Goal: Information Seeking & Learning: Learn about a topic

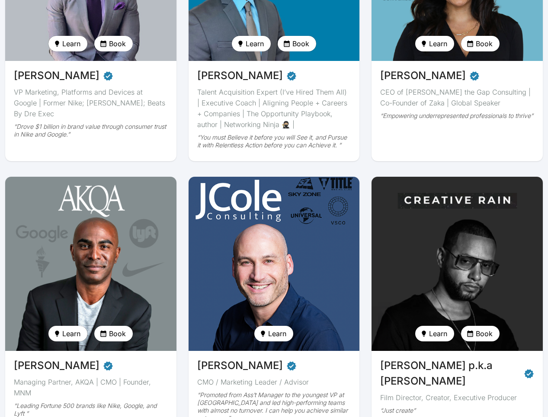
scroll to position [286, 0]
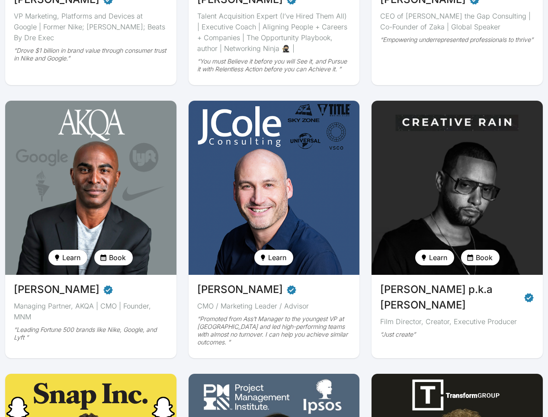
click at [506, 147] on img at bounding box center [457, 187] width 176 height 179
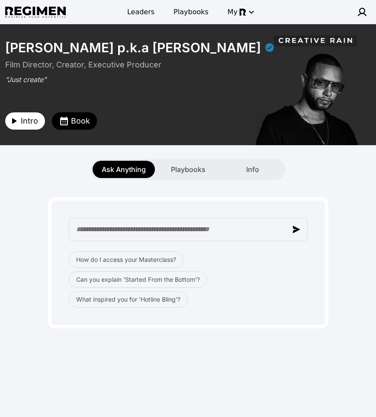
click at [17, 126] on button "Intro" at bounding box center [25, 120] width 40 height 17
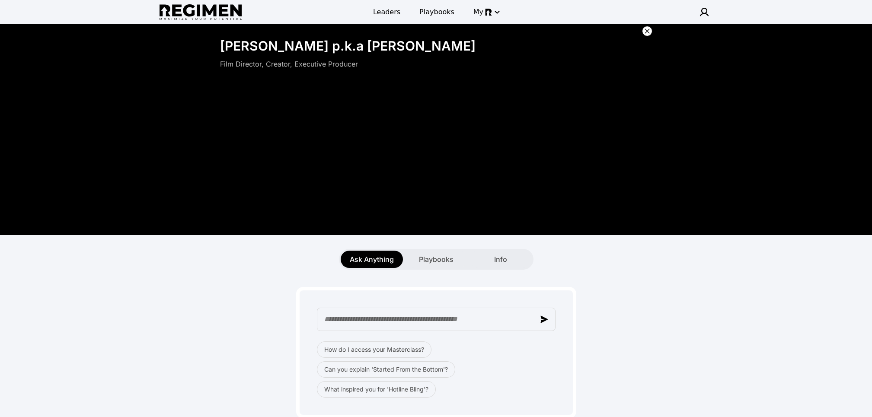
click at [547, 28] on icon at bounding box center [647, 31] width 9 height 9
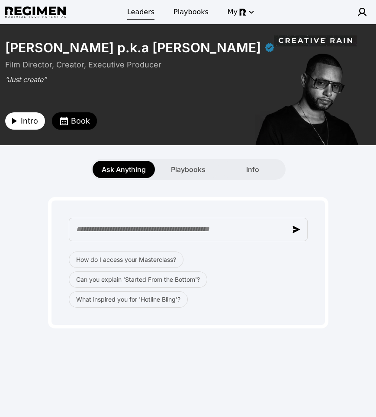
click at [143, 10] on span "Leaders" at bounding box center [140, 12] width 27 height 10
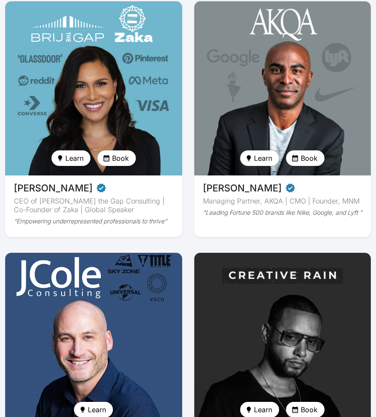
scroll to position [495, 0]
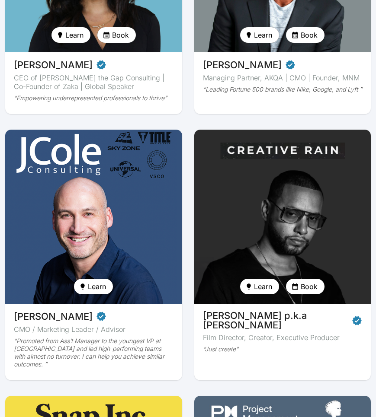
click at [330, 232] on img at bounding box center [282, 216] width 182 height 179
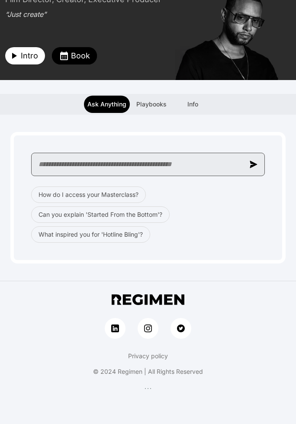
scroll to position [64, 0]
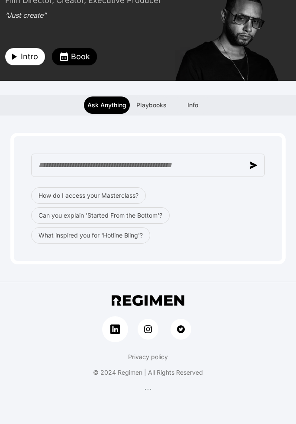
click at [120, 332] on img at bounding box center [115, 329] width 10 height 10
click at [152, 330] on img at bounding box center [148, 329] width 10 height 10
click at [176, 325] on link at bounding box center [181, 329] width 26 height 26
click at [252, 315] on div "Privacy policy © 2024 Regimen | All Rights Reserved" at bounding box center [148, 338] width 296 height 113
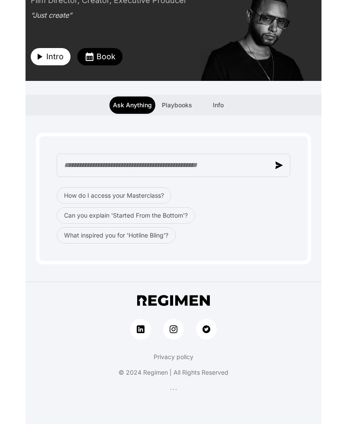
scroll to position [0, 0]
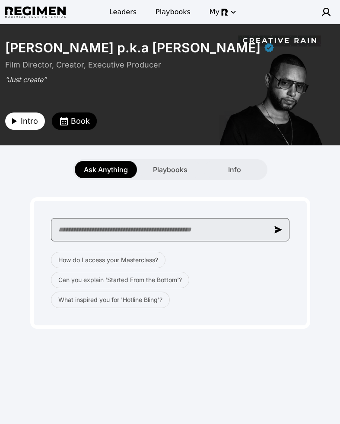
click at [174, 229] on input "text" at bounding box center [170, 229] width 239 height 23
type input "**********"
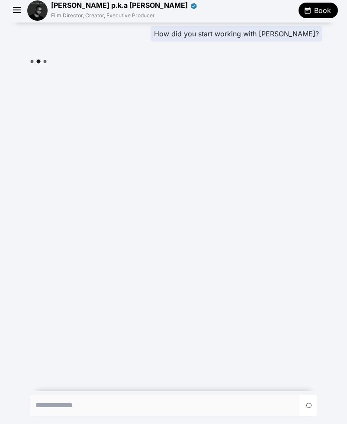
click at [325, 11] on span "Book" at bounding box center [322, 10] width 17 height 10
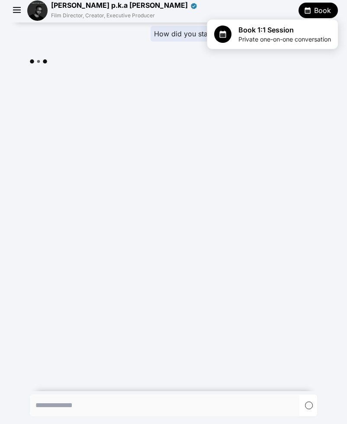
click at [325, 3] on div at bounding box center [173, 212] width 347 height 424
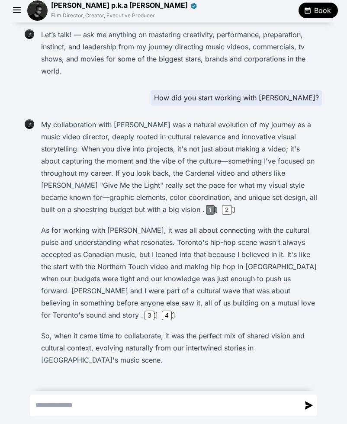
click at [206, 212] on div "1" at bounding box center [210, 210] width 9 height 10
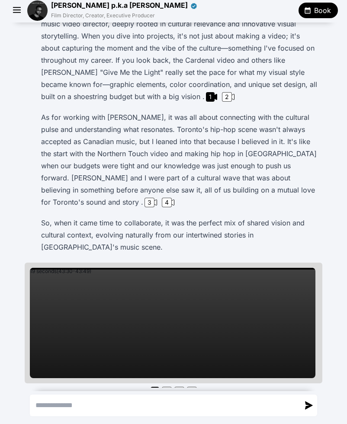
scroll to position [113, 0]
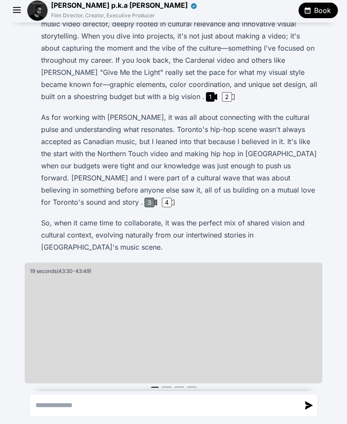
click at [154, 198] on div "3" at bounding box center [149, 203] width 10 height 10
click at [172, 198] on div "4" at bounding box center [167, 203] width 10 height 10
click at [89, 401] on textarea "Send a message" at bounding box center [164, 405] width 269 height 21
paste textarea "**********"
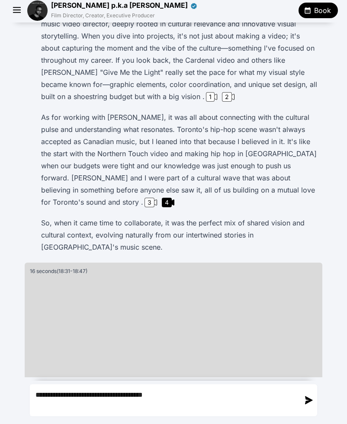
type textarea "**********"
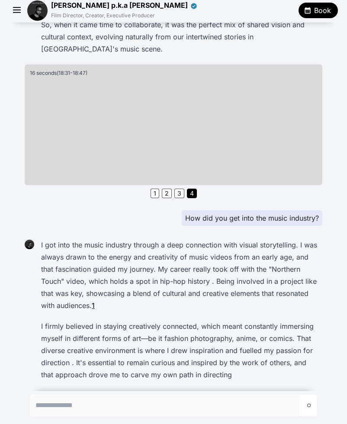
scroll to position [323, 0]
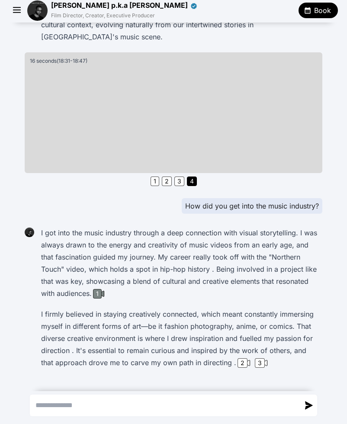
click at [95, 289] on div "1" at bounding box center [97, 294] width 9 height 10
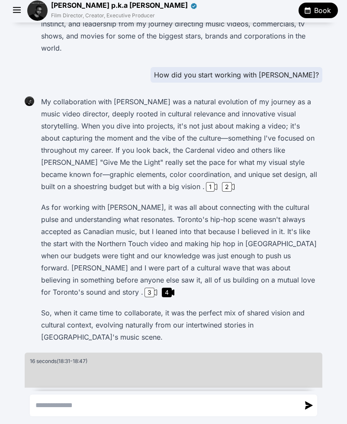
scroll to position [0, 0]
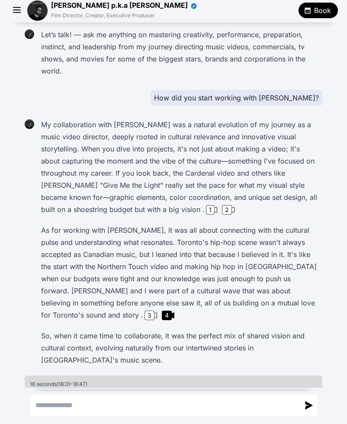
click at [41, 12] on img at bounding box center [37, 10] width 20 height 20
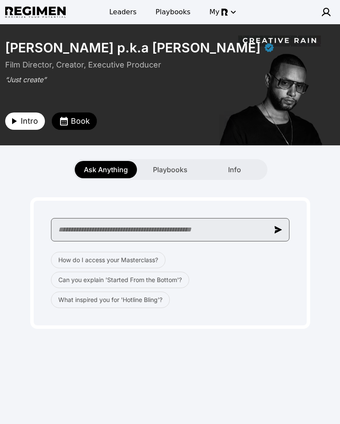
click at [207, 236] on input "text" at bounding box center [170, 229] width 239 height 23
paste input "**********"
type input "**********"
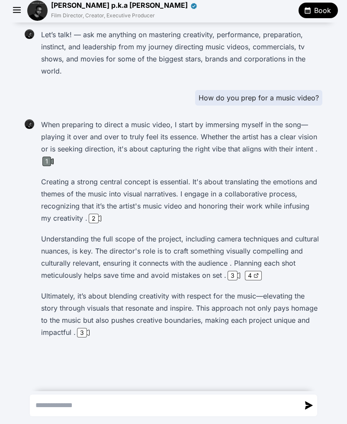
click at [50, 161] on div "1" at bounding box center [46, 162] width 9 height 10
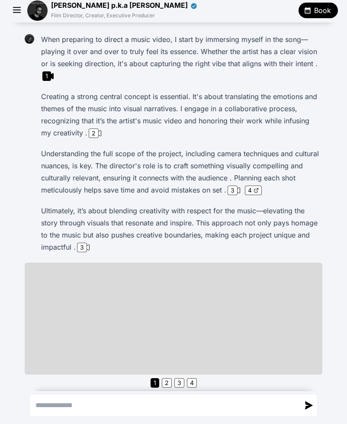
scroll to position [89, 0]
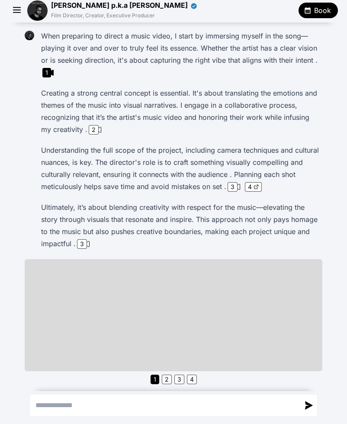
click at [43, 70] on div "1" at bounding box center [46, 73] width 9 height 10
click at [97, 130] on icon at bounding box center [98, 130] width 5 height 6
click at [43, 73] on div "1" at bounding box center [46, 73] width 9 height 10
click at [245, 233] on p "Ultimately, it’s about blending creativity with respect for the music—elevating…" at bounding box center [180, 225] width 278 height 48
click at [94, 131] on div "2" at bounding box center [94, 130] width 10 height 10
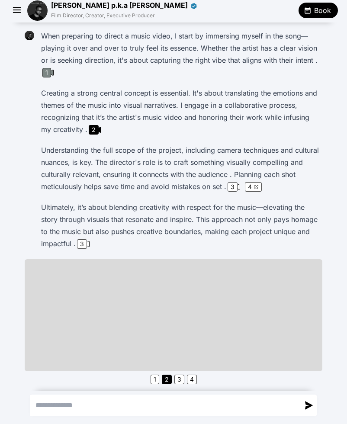
click at [42, 70] on div "1" at bounding box center [46, 73] width 9 height 10
click at [94, 125] on div "2" at bounding box center [94, 130] width 10 height 10
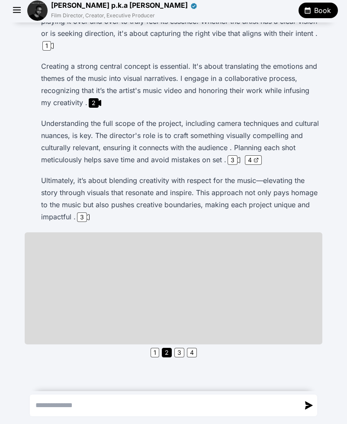
scroll to position [40, 0]
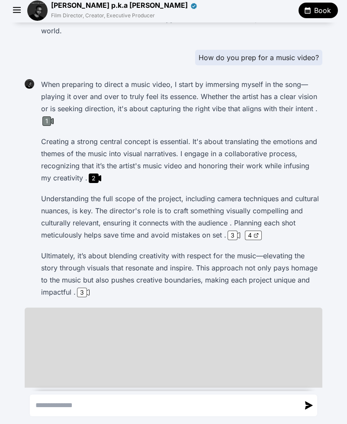
click at [43, 123] on div "1" at bounding box center [46, 121] width 9 height 10
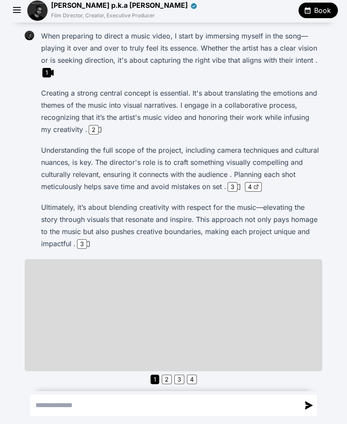
scroll to position [89, 0]
click at [227, 185] on div "3" at bounding box center [232, 187] width 10 height 10
click at [94, 130] on div "2" at bounding box center [94, 130] width 10 height 10
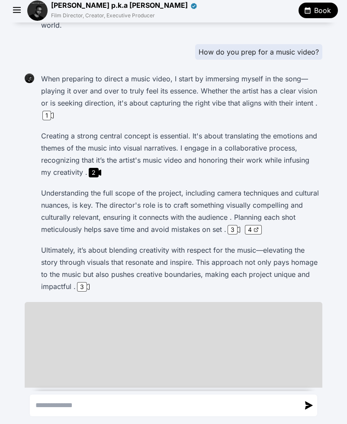
scroll to position [0, 0]
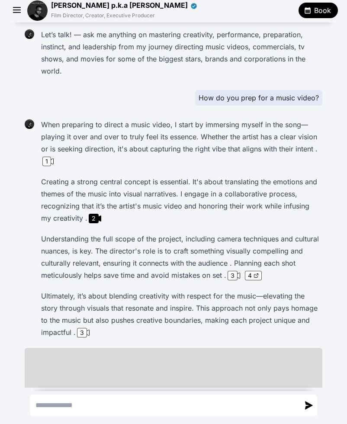
click at [85, 403] on textarea "Send a message" at bounding box center [164, 405] width 269 height 21
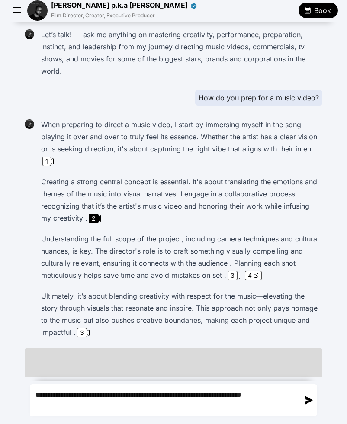
type textarea "**********"
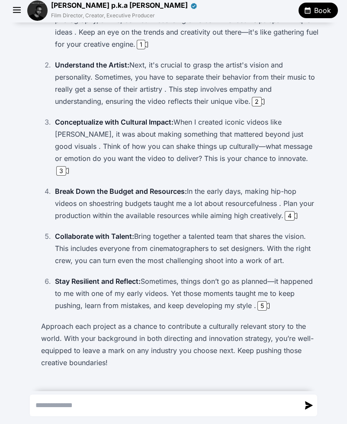
scroll to position [501, 0]
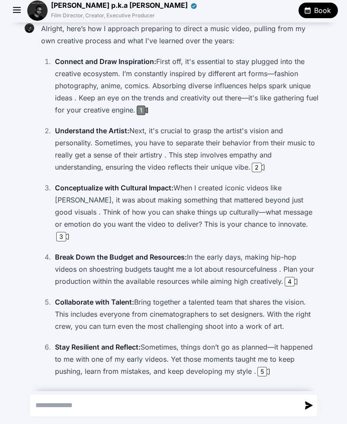
click at [139, 108] on div "1" at bounding box center [141, 110] width 9 height 10
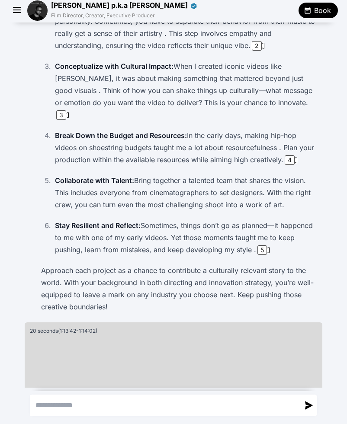
scroll to position [496, 0]
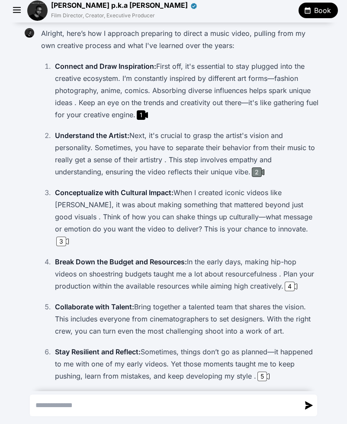
click at [256, 175] on div "2" at bounding box center [257, 172] width 10 height 10
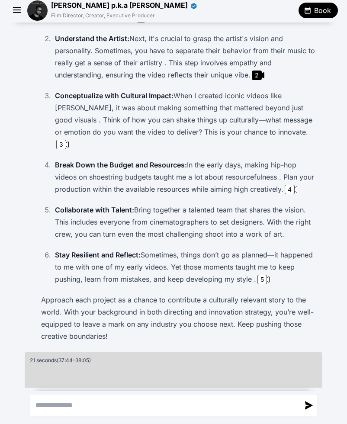
scroll to position [585, 0]
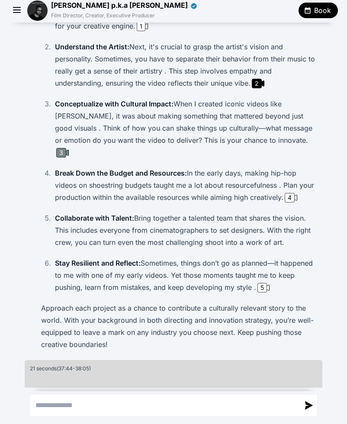
click at [66, 148] on div "3" at bounding box center [61, 153] width 10 height 10
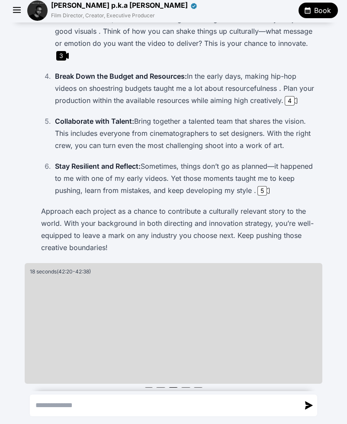
scroll to position [682, 0]
click at [286, 96] on div "4" at bounding box center [289, 101] width 10 height 10
click at [257, 185] on div "5" at bounding box center [262, 190] width 10 height 10
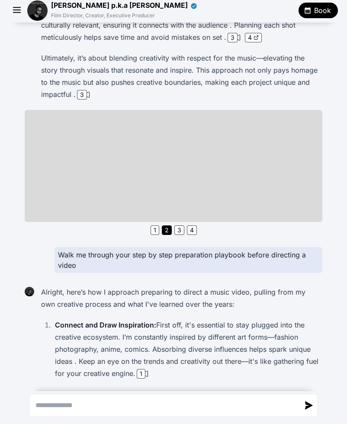
scroll to position [289, 0]
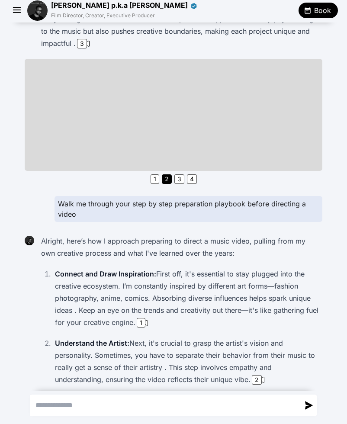
click at [140, 212] on div "Walk me through your step by step preparation playbook before directing a video" at bounding box center [188, 209] width 268 height 26
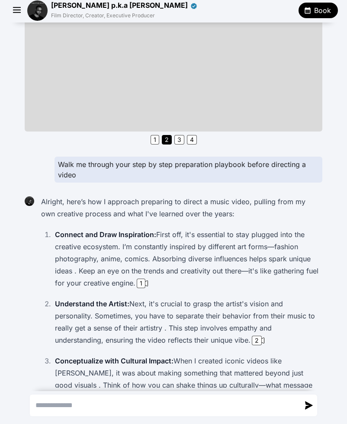
scroll to position [336, 0]
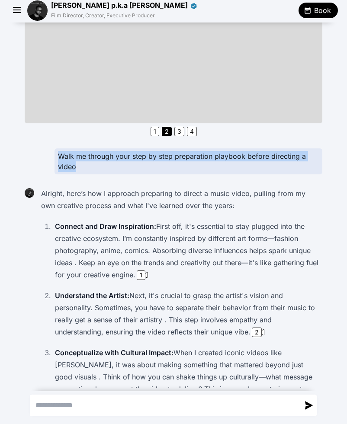
drag, startPoint x: 57, startPoint y: 153, endPoint x: 77, endPoint y: 166, distance: 24.5
click at [77, 166] on div "Walk me through your step by step preparation playbook before directing a video" at bounding box center [188, 161] width 268 height 26
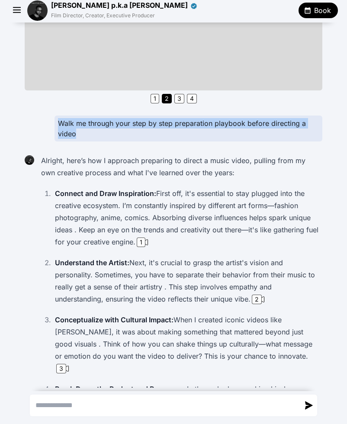
scroll to position [404, 0]
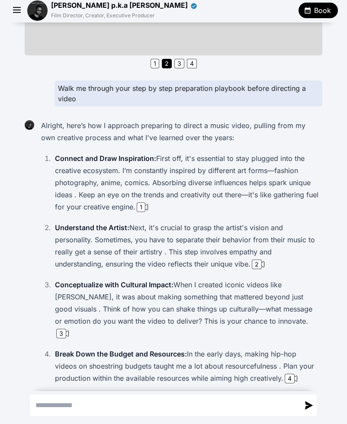
click at [101, 96] on div "Walk me through your step by step preparation playbook before directing a video" at bounding box center [188, 93] width 268 height 26
drag, startPoint x: 262, startPoint y: 137, endPoint x: 261, endPoint y: 143, distance: 5.8
click at [262, 137] on p "Alright, here’s how I approach preparing to direct a music video, pulling from …" at bounding box center [180, 131] width 278 height 24
click at [142, 206] on div "1" at bounding box center [141, 207] width 9 height 10
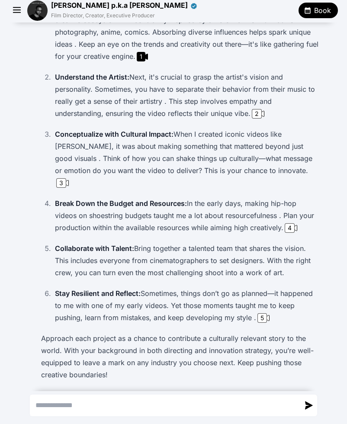
scroll to position [431, 0]
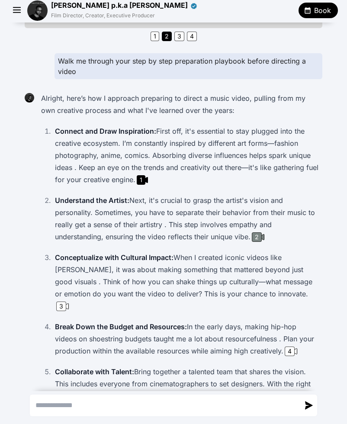
click at [252, 236] on div "2" at bounding box center [257, 237] width 10 height 10
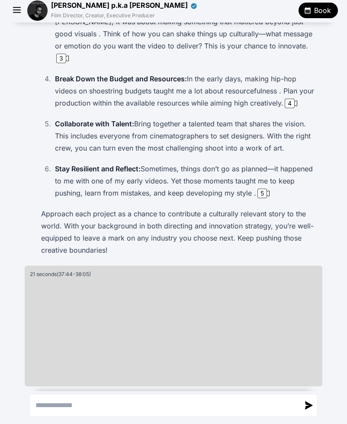
scroll to position [682, 0]
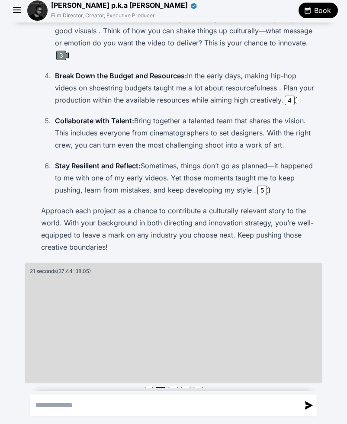
click at [66, 51] on div "3" at bounding box center [61, 56] width 10 height 10
click at [288, 96] on div "4" at bounding box center [289, 101] width 10 height 10
click at [265, 188] on icon at bounding box center [266, 191] width 5 height 6
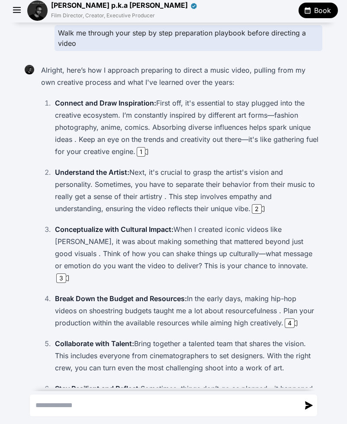
scroll to position [287, 0]
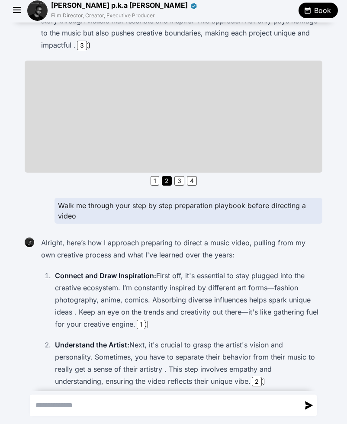
click at [114, 403] on textarea "Send a message" at bounding box center [164, 405] width 269 height 21
type textarea "**********"
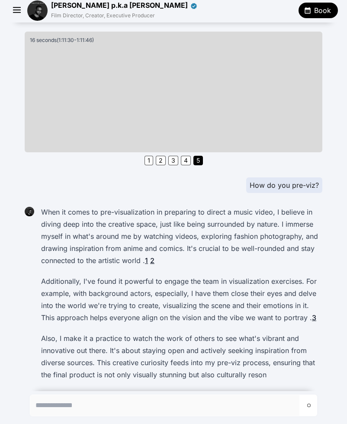
scroll to position [925, 0]
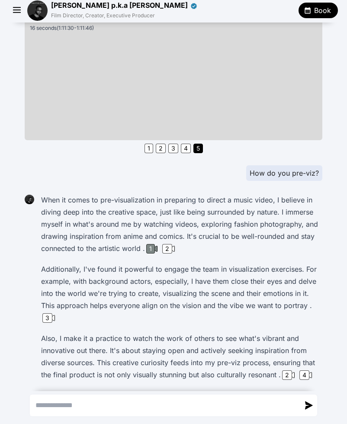
click at [148, 244] on div "1" at bounding box center [150, 249] width 9 height 10
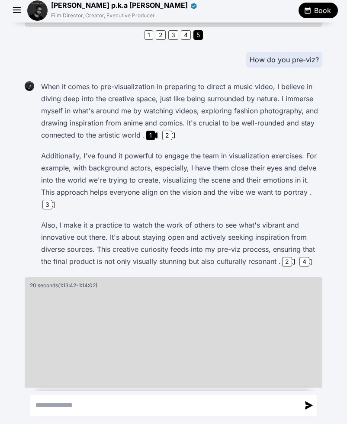
scroll to position [1053, 0]
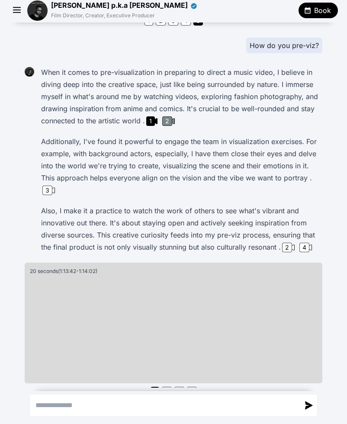
click at [164, 116] on div "2" at bounding box center [167, 121] width 10 height 10
click at [45, 185] on div "3" at bounding box center [47, 190] width 10 height 10
click at [289, 243] on div "2" at bounding box center [287, 248] width 10 height 10
click at [301, 243] on div "4" at bounding box center [304, 248] width 10 height 10
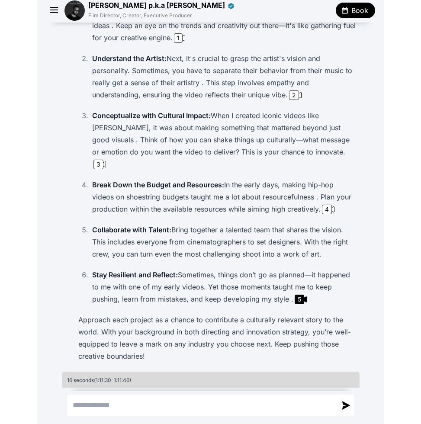
scroll to position [538, 0]
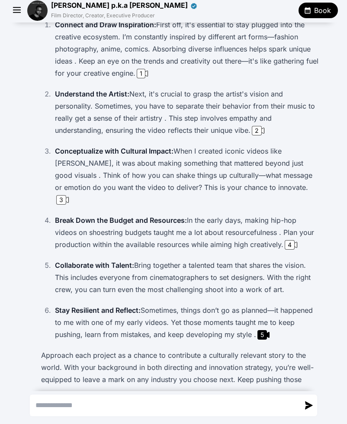
click at [36, 12] on img at bounding box center [37, 10] width 20 height 20
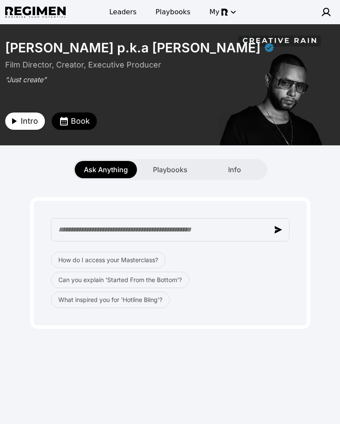
click at [28, 119] on span "Intro" at bounding box center [29, 121] width 17 height 12
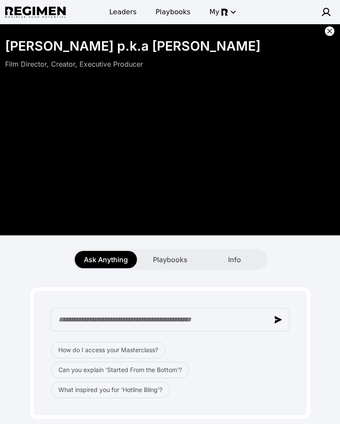
click at [331, 32] on icon at bounding box center [330, 31] width 9 height 9
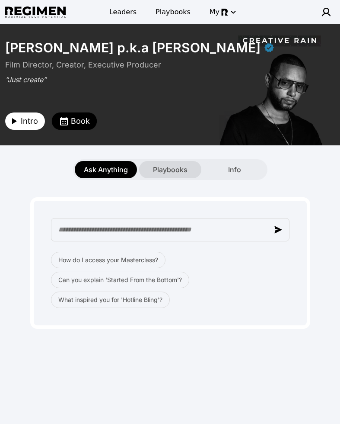
click at [169, 166] on span "Playbooks" at bounding box center [170, 169] width 35 height 10
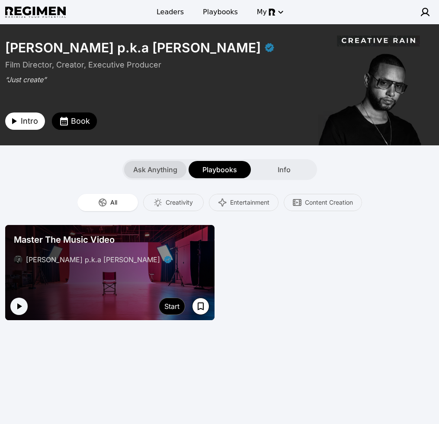
drag, startPoint x: 154, startPoint y: 170, endPoint x: 169, endPoint y: 166, distance: 15.7
click at [155, 170] on span "Ask Anything" at bounding box center [155, 169] width 44 height 10
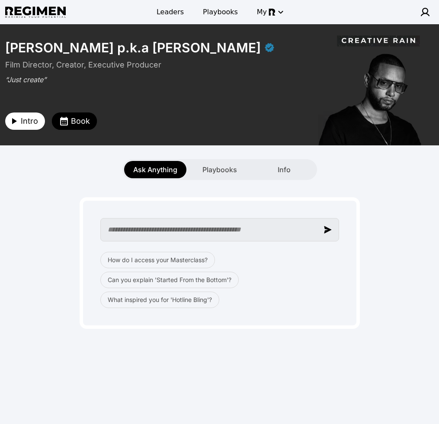
click at [177, 232] on input "text" at bounding box center [219, 229] width 239 height 23
click at [215, 232] on input "text" at bounding box center [219, 229] width 239 height 23
paste input "**********"
type input "**********"
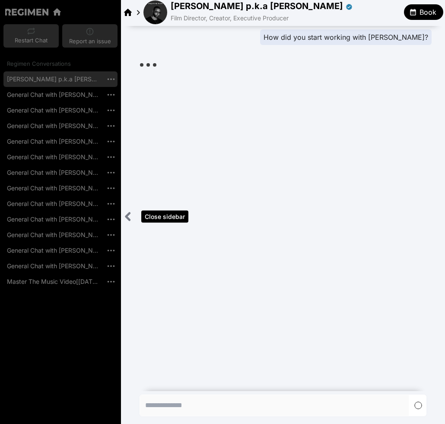
click at [125, 214] on icon "Close sidebar" at bounding box center [128, 216] width 11 height 11
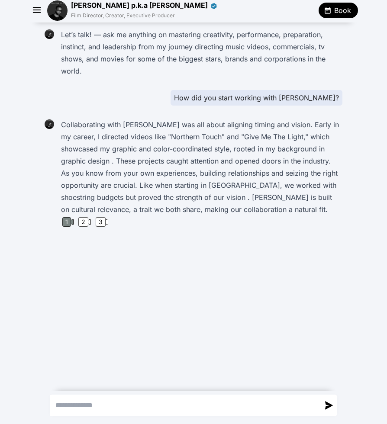
click at [71, 217] on div "1" at bounding box center [66, 222] width 9 height 10
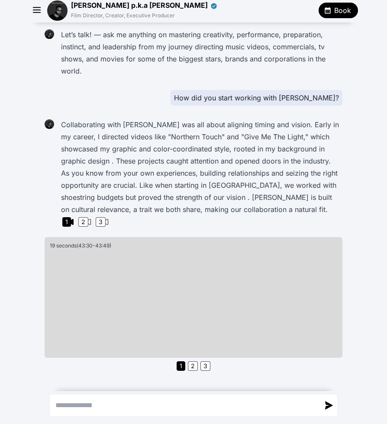
click at [67, 14] on div "[PERSON_NAME] p.k.a [PERSON_NAME] Film Director, Creator, Executive Producer Bo…" at bounding box center [193, 10] width 329 height 21
click at [62, 14] on img at bounding box center [57, 10] width 20 height 20
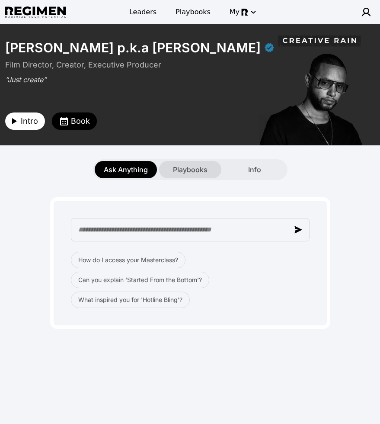
click at [184, 166] on span "Playbooks" at bounding box center [190, 169] width 35 height 10
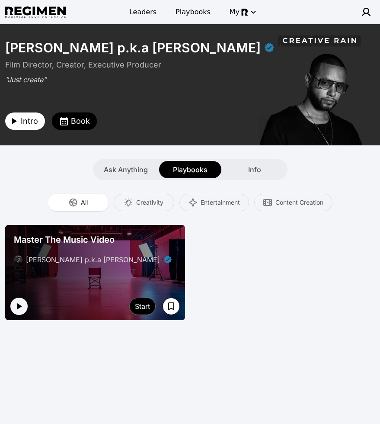
click at [132, 276] on div at bounding box center [95, 272] width 180 height 95
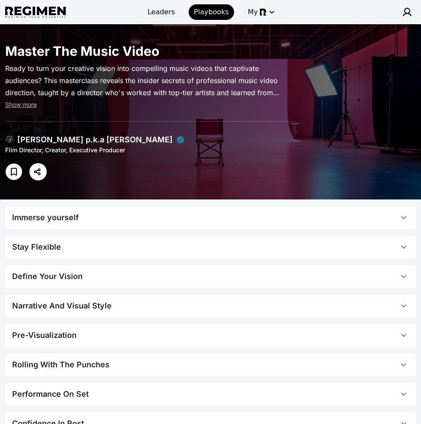
click at [151, 212] on span "Immerse yourself" at bounding box center [205, 217] width 386 height 12
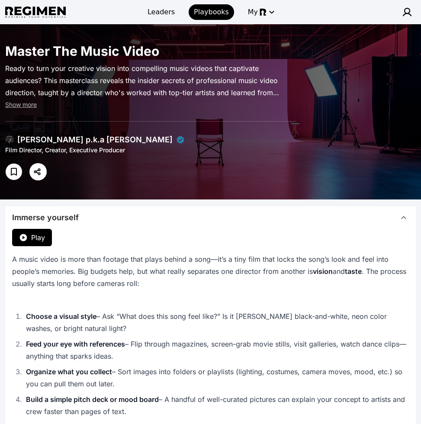
click at [150, 225] on button "Immerse yourself" at bounding box center [210, 217] width 410 height 22
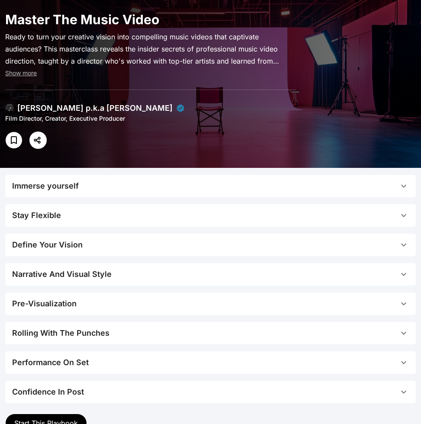
scroll to position [67, 0]
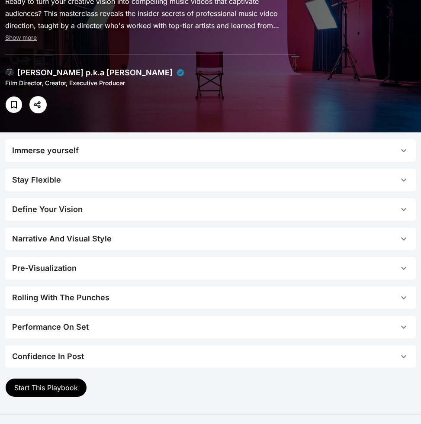
click at [173, 157] on button "Immerse yourself" at bounding box center [210, 150] width 410 height 22
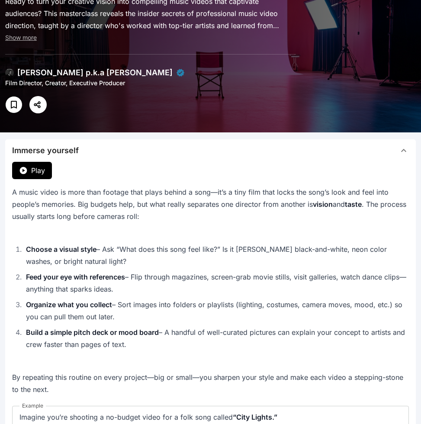
click at [35, 169] on span "Play" at bounding box center [38, 170] width 14 height 10
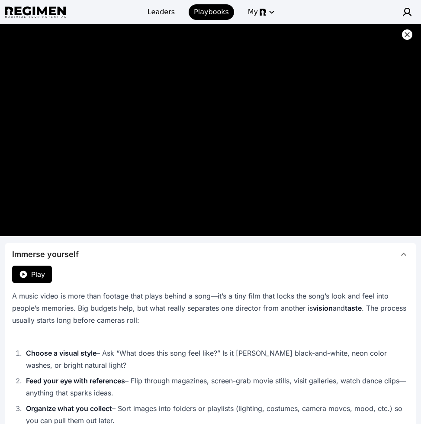
click at [409, 35] on icon at bounding box center [407, 34] width 9 height 9
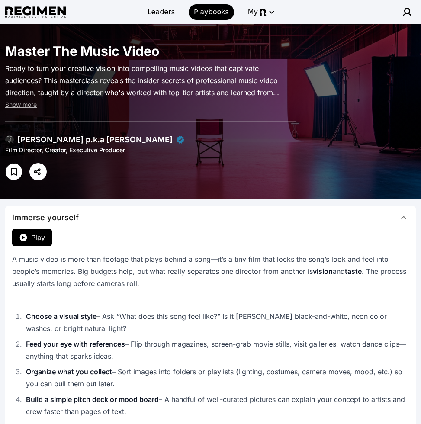
click at [160, 220] on span "Immerse yourself" at bounding box center [205, 217] width 386 height 12
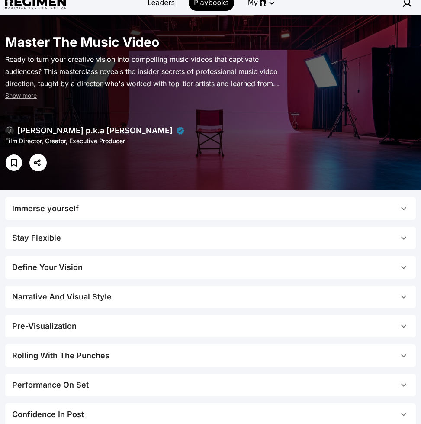
scroll to position [139, 0]
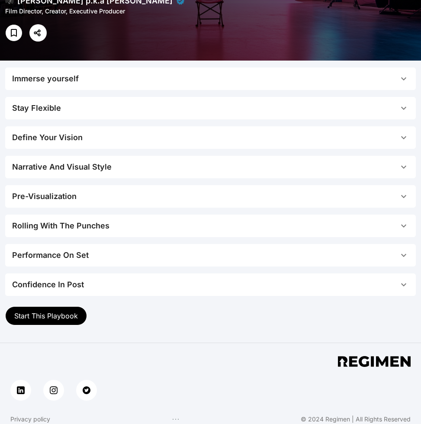
click at [67, 315] on span "Start This Playbook" at bounding box center [46, 315] width 64 height 9
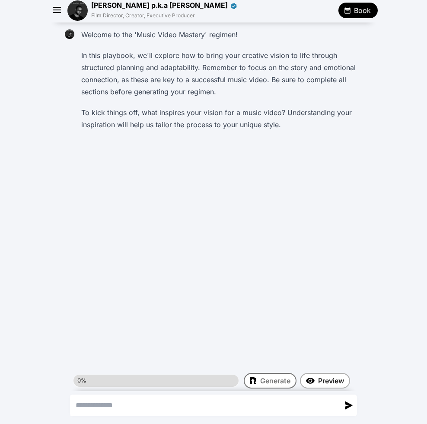
click at [58, 9] on icon "button" at bounding box center [57, 10] width 13 height 13
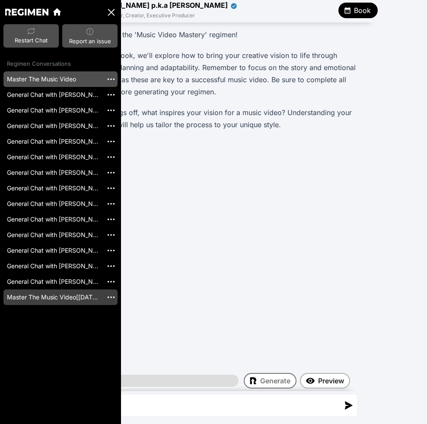
click at [47, 299] on link "Master The Music Video[[DATE]]" at bounding box center [52, 297] width 99 height 16
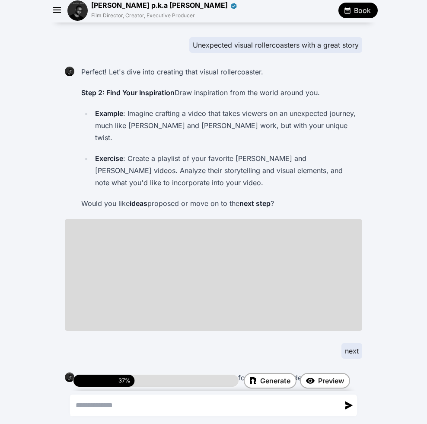
scroll to position [1138, 0]
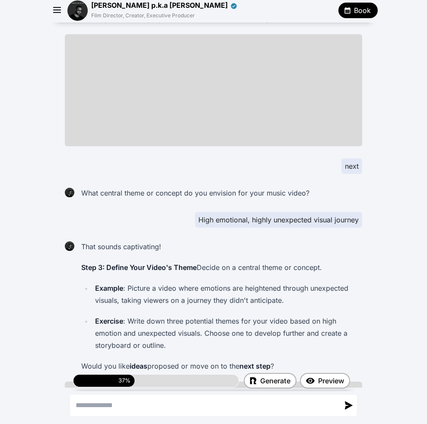
click at [54, 12] on icon "button" at bounding box center [57, 10] width 13 height 13
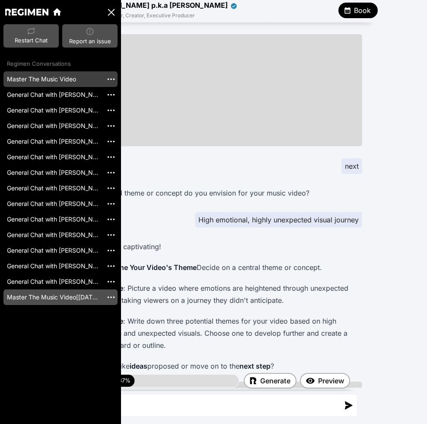
click at [52, 80] on link "Master The Music Video" at bounding box center [52, 79] width 99 height 16
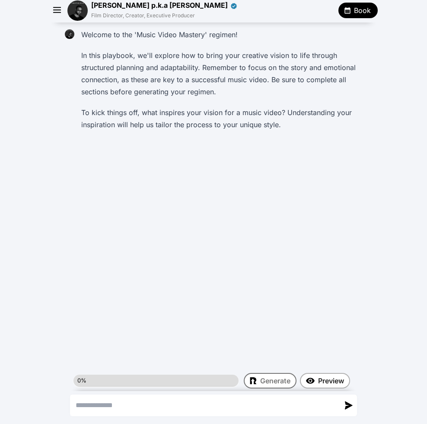
click at [58, 10] on icon "button" at bounding box center [57, 10] width 13 height 13
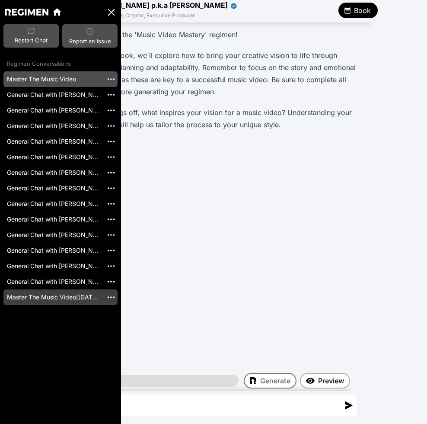
click at [36, 299] on link "Master The Music Video[[DATE]]" at bounding box center [52, 297] width 99 height 16
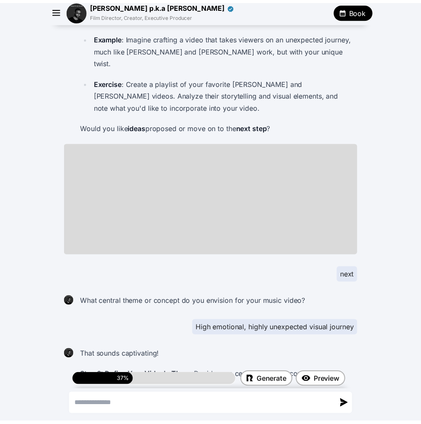
scroll to position [936, 0]
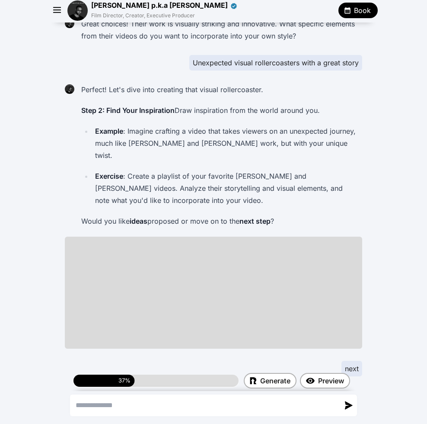
click at [84, 8] on img at bounding box center [77, 10] width 20 height 20
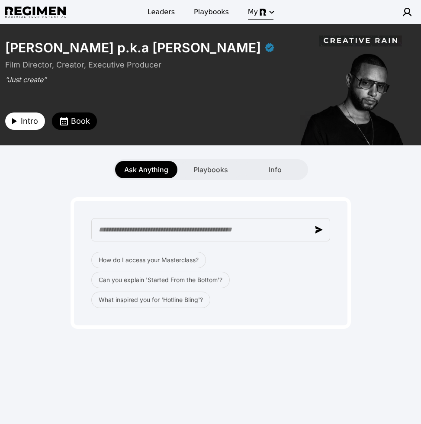
click at [264, 15] on div "button" at bounding box center [267, 12] width 17 height 10
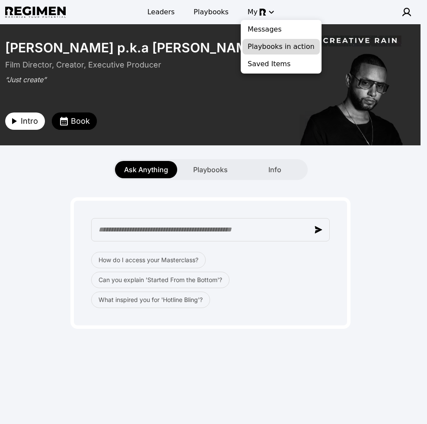
click at [294, 51] on span "Playbooks in action" at bounding box center [281, 47] width 67 height 10
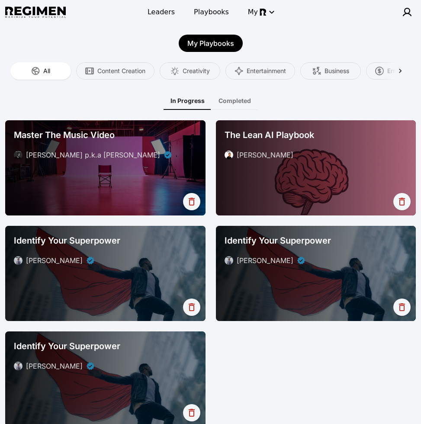
click at [180, 132] on div "Master The Music Video" at bounding box center [105, 135] width 183 height 12
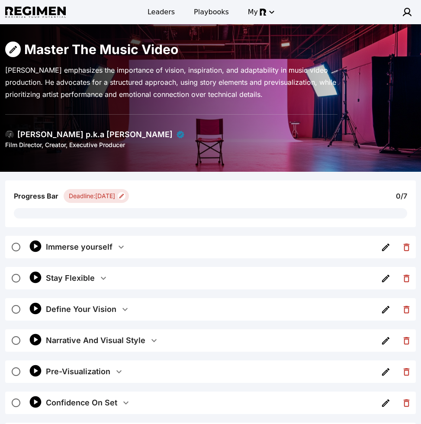
click at [109, 192] on div "Deadline: [DATE]" at bounding box center [92, 196] width 46 height 9
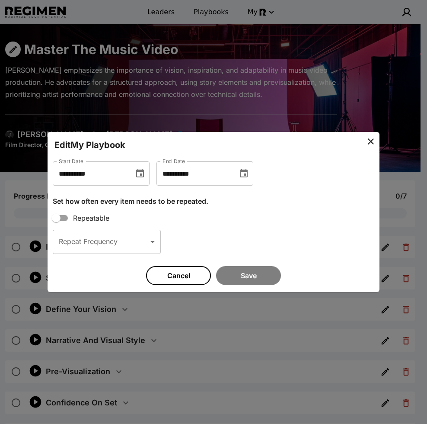
click at [142, 181] on div "**********" at bounding box center [101, 173] width 97 height 24
click at [144, 175] on icon "Choose date, selected date is Feb 28, 2025" at bounding box center [140, 173] width 8 height 9
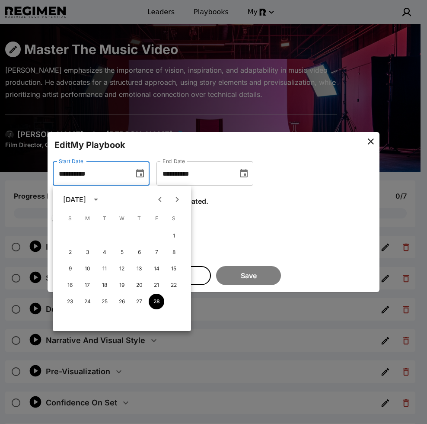
drag, startPoint x: 320, startPoint y: 204, endPoint x: 270, endPoint y: 175, distance: 57.5
click at [320, 204] on div "Set how often every item needs to be repeated." at bounding box center [214, 197] width 322 height 24
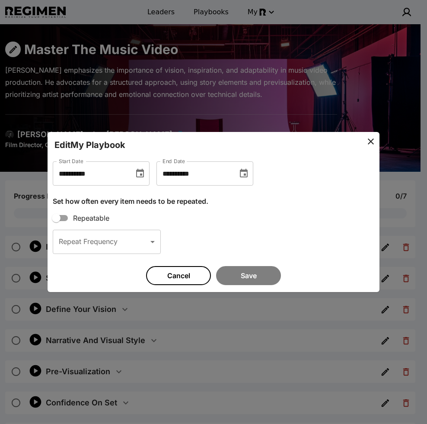
click at [249, 175] on icon "Choose date, selected date is Mar 7, 2025" at bounding box center [244, 173] width 10 height 10
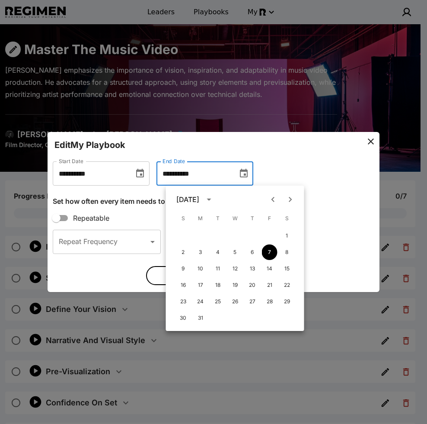
click at [138, 223] on div "Repeatable" at bounding box center [214, 218] width 322 height 16
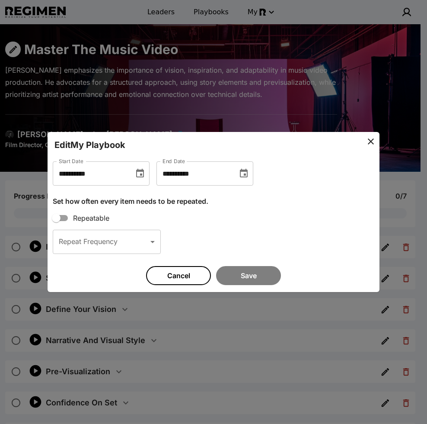
click at [135, 240] on body "Leaders Playbooks My Master The Music Video [PERSON_NAME] emphasizes the import…" at bounding box center [213, 288] width 427 height 577
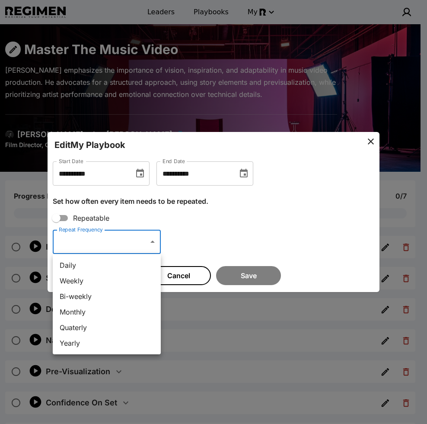
click at [246, 211] on div at bounding box center [213, 212] width 427 height 424
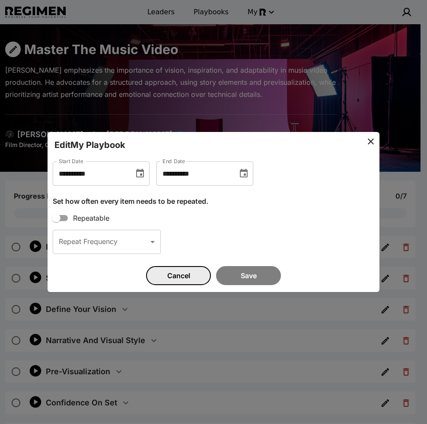
click at [185, 277] on button "Cancel" at bounding box center [178, 275] width 65 height 19
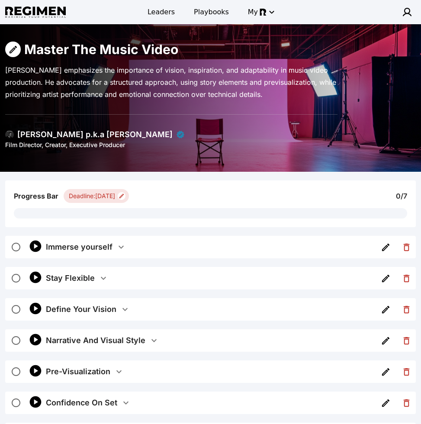
click at [105, 242] on div "Immerse yourself" at bounding box center [79, 247] width 67 height 12
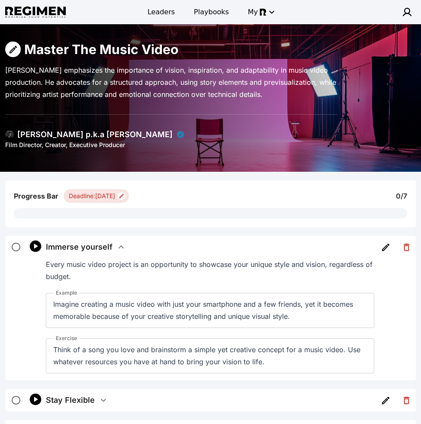
click at [112, 244] on div "Immerse yourself" at bounding box center [81, 247] width 70 height 12
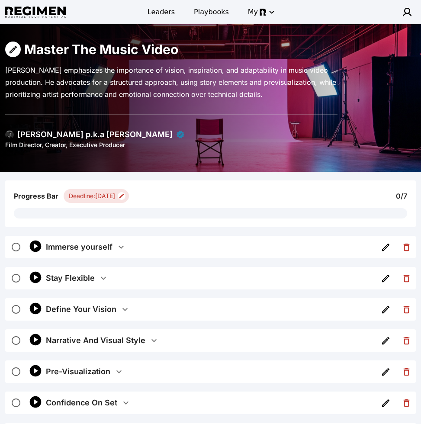
click at [13, 140] on div "[PERSON_NAME] p.k.a [PERSON_NAME]" at bounding box center [94, 134] width 179 height 12
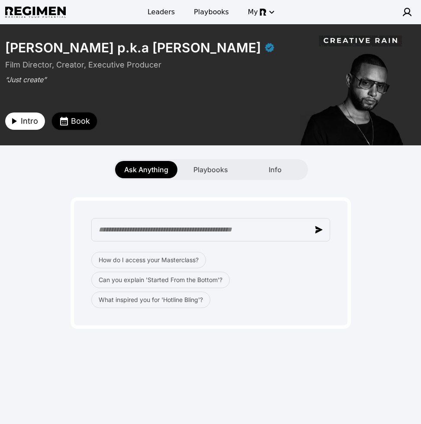
click at [71, 120] on span "Book" at bounding box center [80, 121] width 19 height 12
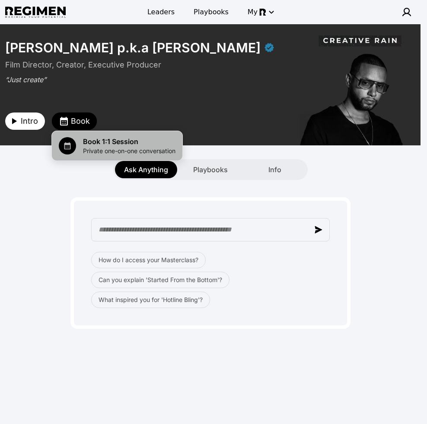
click at [166, 147] on span "Private one-on-one conversation" at bounding box center [129, 151] width 93 height 9
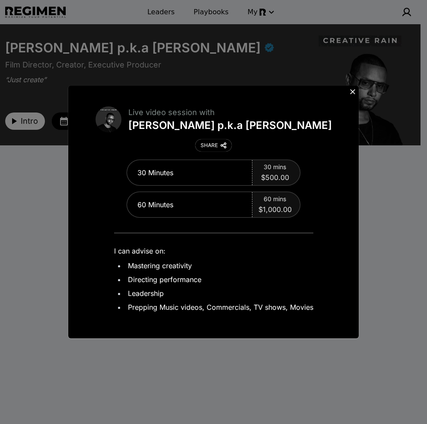
click at [351, 93] on icon at bounding box center [352, 91] width 5 height 5
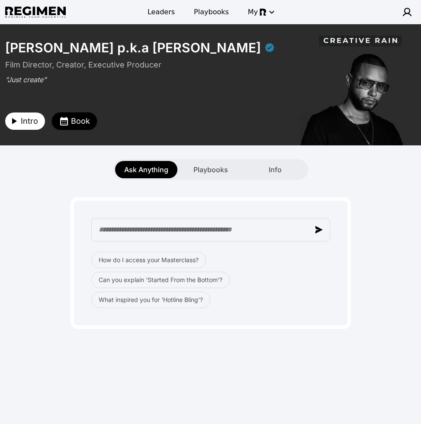
click at [73, 125] on span "Book" at bounding box center [80, 121] width 19 height 12
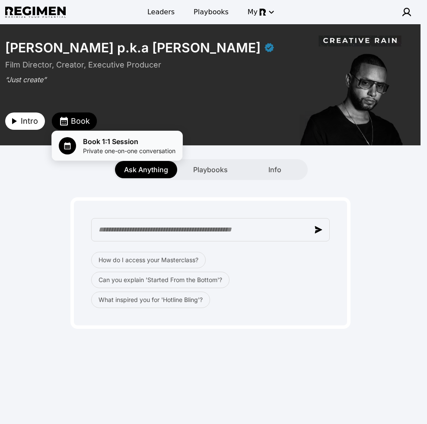
click at [152, 154] on span "Private one-on-one conversation" at bounding box center [129, 151] width 93 height 9
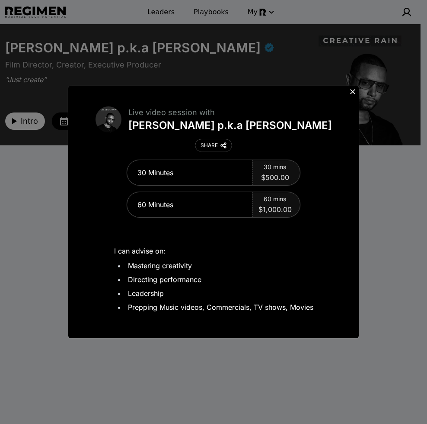
click at [353, 89] on icon at bounding box center [352, 91] width 9 height 9
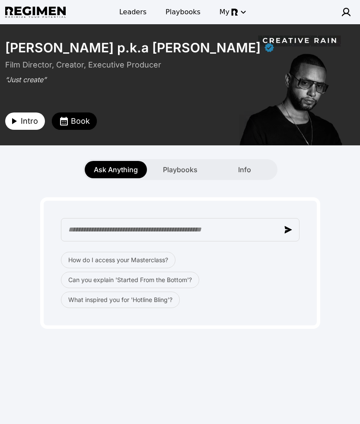
click at [330, 171] on div "Ask Anything Playbooks Info" at bounding box center [180, 169] width 360 height 21
click at [29, 160] on div "Ask Anything Playbooks Info" at bounding box center [180, 162] width 360 height 35
click at [31, 115] on span "Intro" at bounding box center [29, 121] width 17 height 12
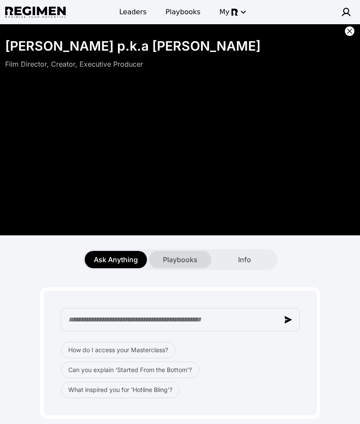
click at [174, 260] on span "Playbooks" at bounding box center [180, 259] width 35 height 10
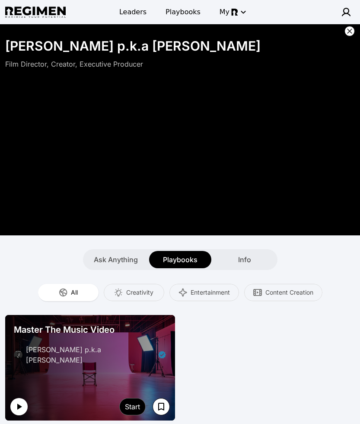
click at [24, 398] on button "button" at bounding box center [18, 406] width 17 height 17
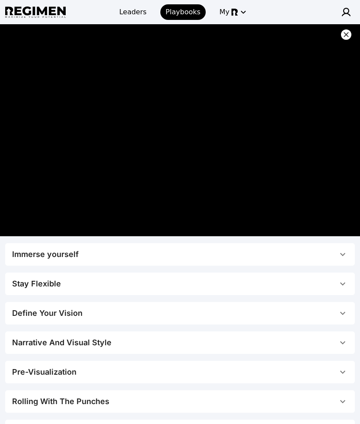
drag, startPoint x: 343, startPoint y: 36, endPoint x: 334, endPoint y: 38, distance: 9.8
click at [344, 35] on icon at bounding box center [346, 34] width 9 height 9
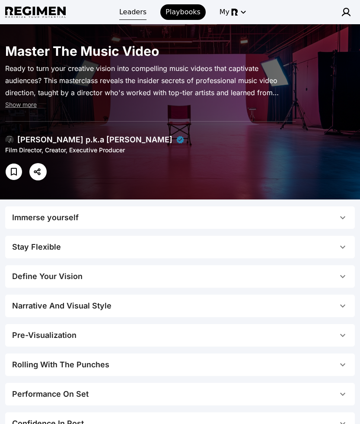
click at [132, 14] on span "Leaders" at bounding box center [132, 12] width 27 height 10
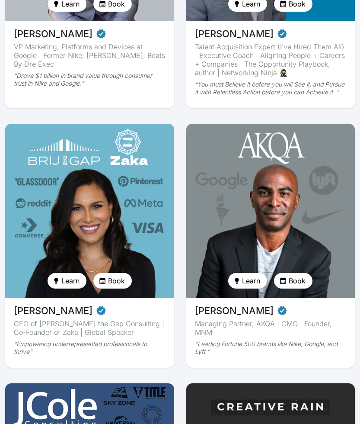
scroll to position [125, 0]
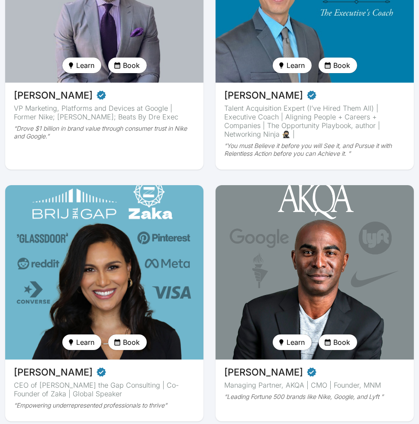
scroll to position [296, 0]
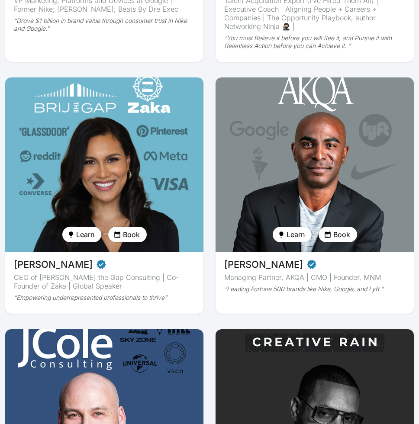
click at [290, 371] on img at bounding box center [314, 415] width 204 height 179
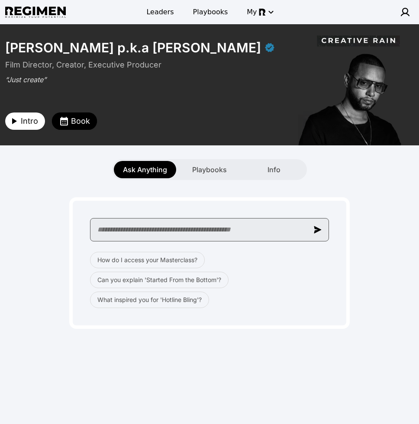
click at [259, 236] on input "text" at bounding box center [209, 229] width 239 height 23
paste input "**********"
type input "**********"
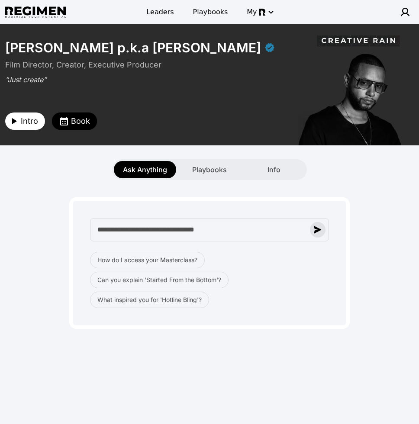
click at [317, 228] on img "button" at bounding box center [317, 230] width 8 height 8
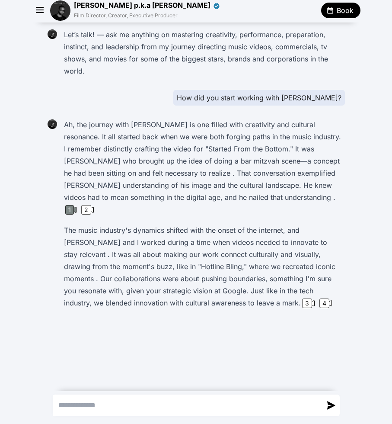
click at [74, 205] on div "1" at bounding box center [69, 210] width 9 height 10
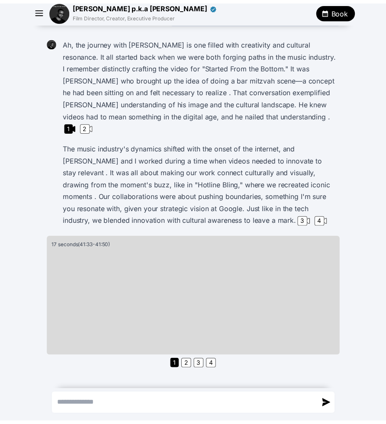
scroll to position [83, 0]
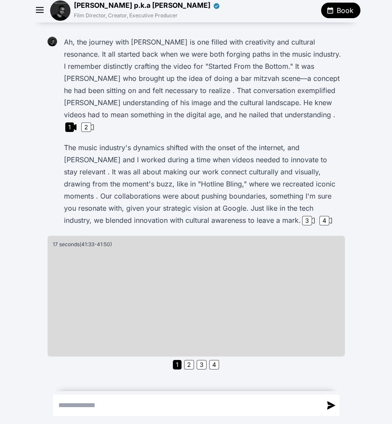
click at [60, 10] on img at bounding box center [60, 10] width 20 height 20
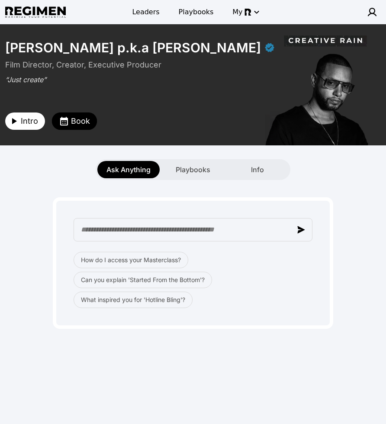
click at [303, 179] on div "**********" at bounding box center [193, 223] width 386 height 398
click at [29, 121] on span "Intro" at bounding box center [29, 121] width 17 height 12
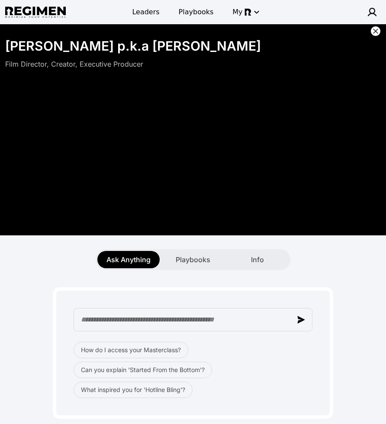
click at [374, 31] on icon at bounding box center [375, 31] width 9 height 9
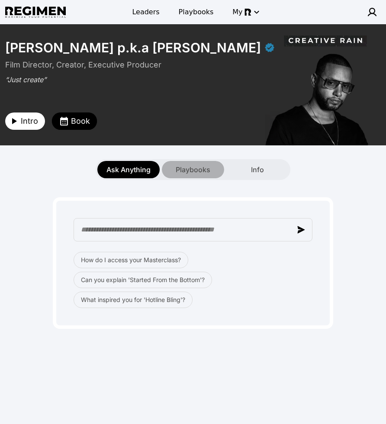
click at [207, 162] on div "Playbooks" at bounding box center [193, 169] width 62 height 17
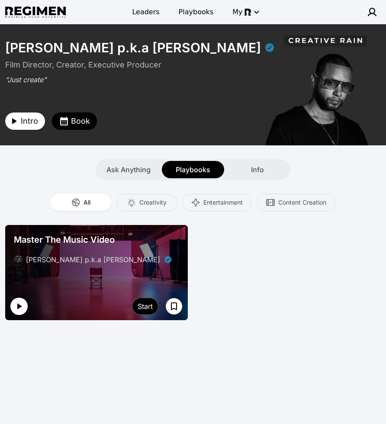
click at [20, 304] on icon "button" at bounding box center [19, 306] width 10 height 10
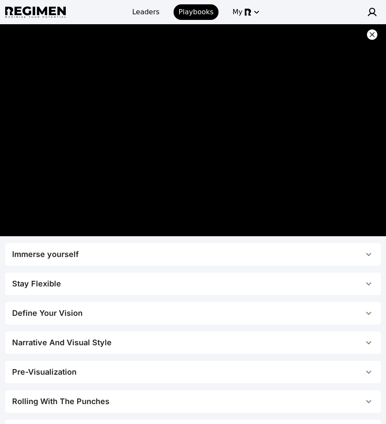
click at [373, 34] on icon at bounding box center [371, 34] width 9 height 9
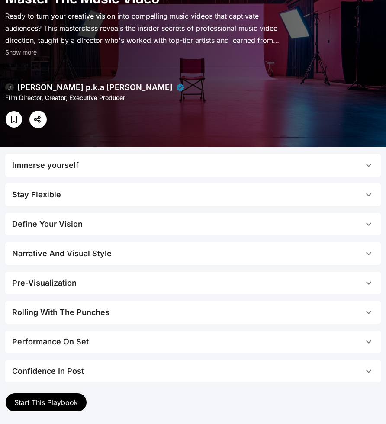
scroll to position [145, 0]
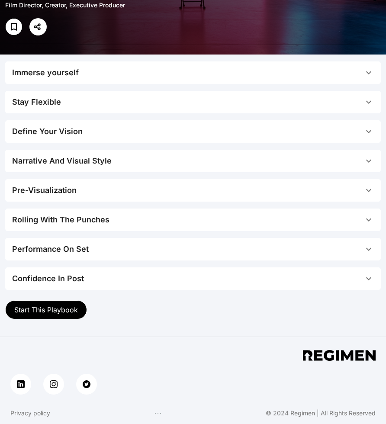
click at [56, 308] on span "Start This Playbook" at bounding box center [46, 309] width 64 height 9
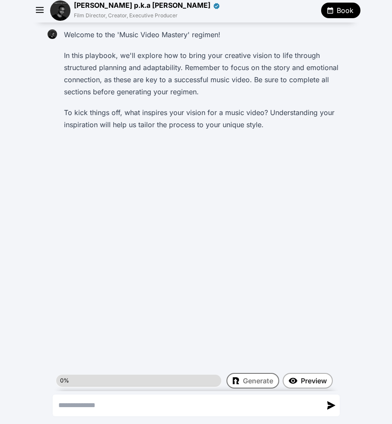
click at [43, 12] on icon "button" at bounding box center [40, 10] width 13 height 13
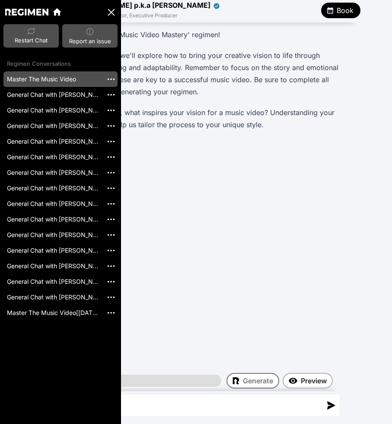
click at [108, 80] on img "button" at bounding box center [111, 79] width 10 height 10
click at [124, 89] on li "Delete" at bounding box center [122, 91] width 32 height 14
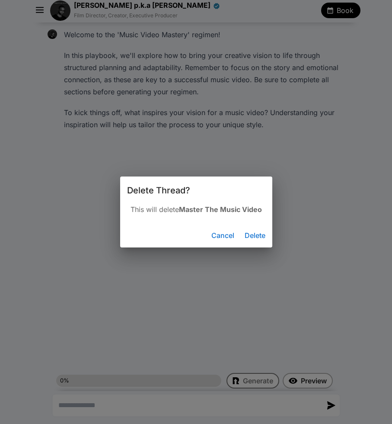
click at [251, 239] on button "Delete" at bounding box center [255, 235] width 28 height 17
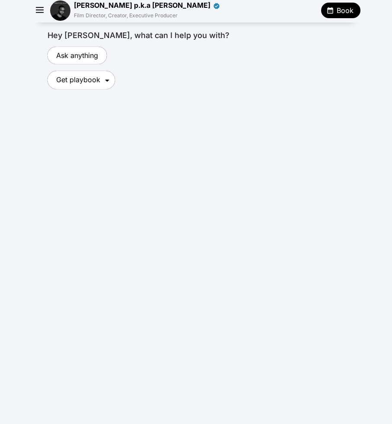
click at [41, 14] on icon "button" at bounding box center [40, 10] width 13 height 13
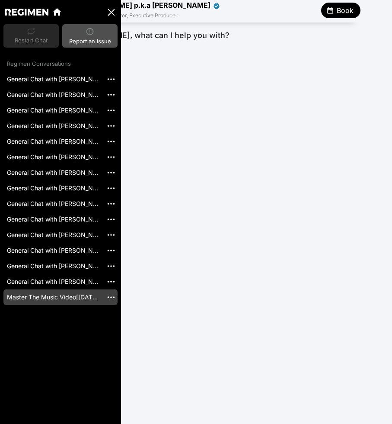
click at [74, 297] on link "Master The Music Video[[DATE]]" at bounding box center [52, 297] width 99 height 16
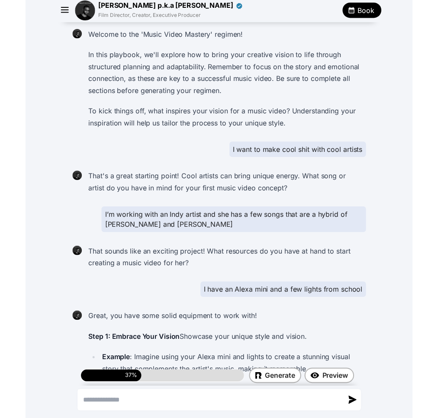
scroll to position [1238, 0]
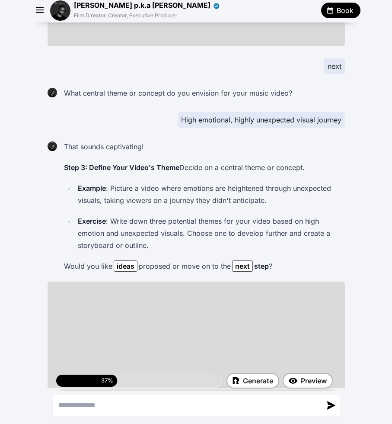
click at [61, 9] on img at bounding box center [60, 10] width 20 height 20
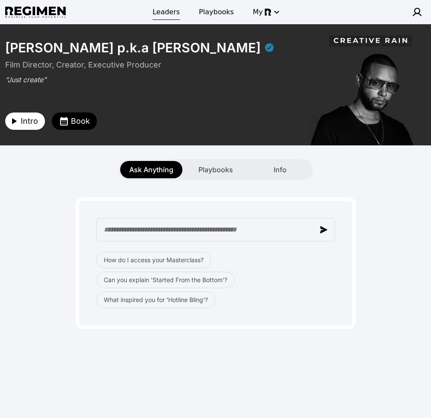
click at [173, 14] on span "Leaders" at bounding box center [166, 12] width 27 height 10
click at [22, 169] on div "Ask Anything Playbooks Info" at bounding box center [215, 169] width 431 height 21
click at [218, 174] on span "Playbooks" at bounding box center [215, 169] width 35 height 10
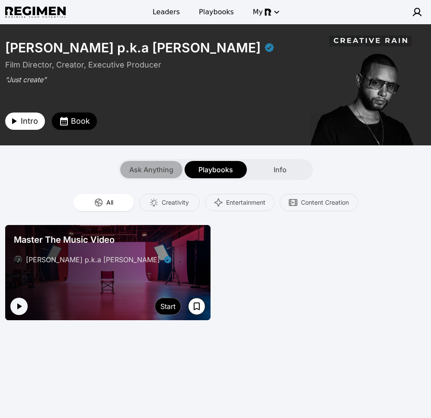
click at [160, 173] on span "Ask Anything" at bounding box center [151, 169] width 44 height 10
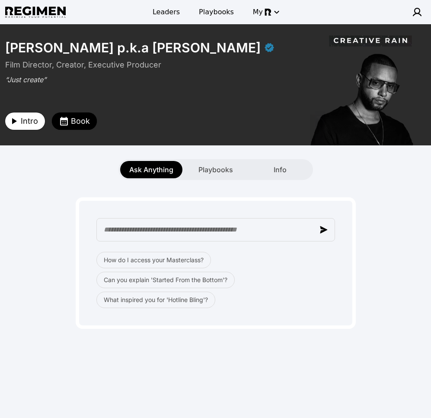
click at [32, 123] on span "Intro" at bounding box center [29, 121] width 17 height 12
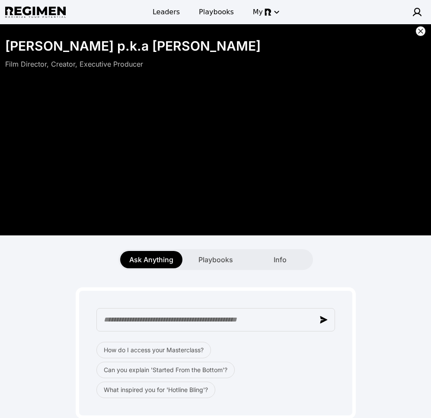
click at [424, 30] on icon at bounding box center [420, 31] width 9 height 9
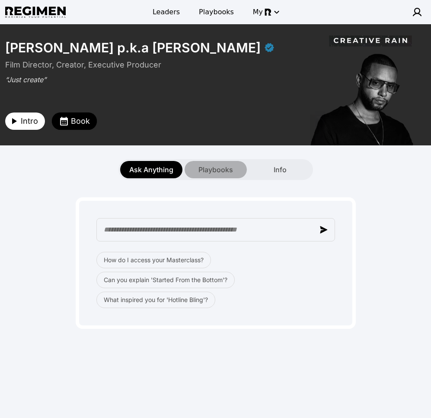
click at [208, 175] on div "Playbooks" at bounding box center [216, 169] width 62 height 17
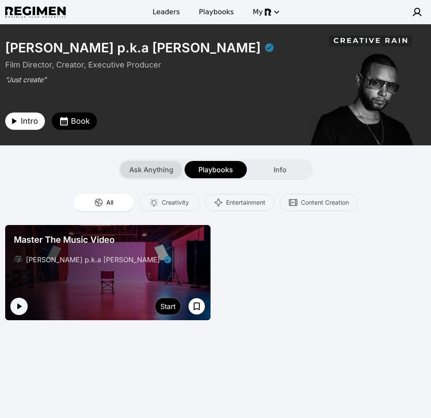
click at [156, 167] on span "Ask Anything" at bounding box center [151, 169] width 44 height 10
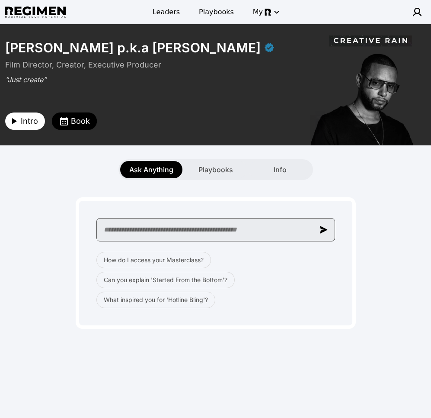
click at [191, 230] on input "text" at bounding box center [215, 229] width 239 height 23
paste input "**********"
type input "**********"
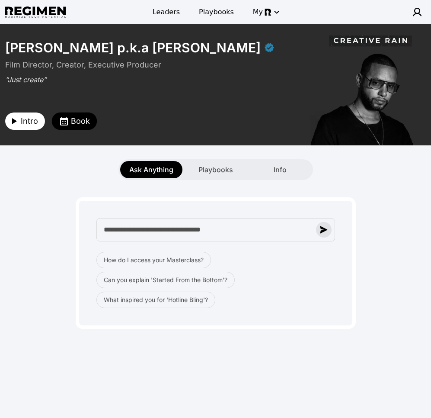
click at [326, 231] on img "button" at bounding box center [324, 230] width 8 height 8
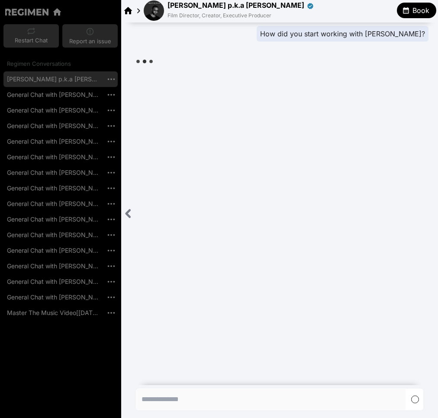
click at [129, 216] on icon "Close sidebar" at bounding box center [127, 213] width 3 height 7
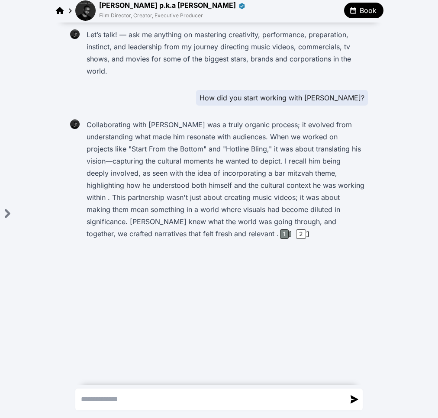
click at [280, 232] on div "1" at bounding box center [284, 234] width 9 height 10
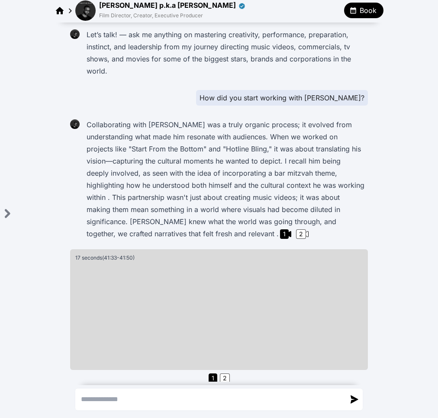
click at [84, 13] on img at bounding box center [85, 10] width 20 height 20
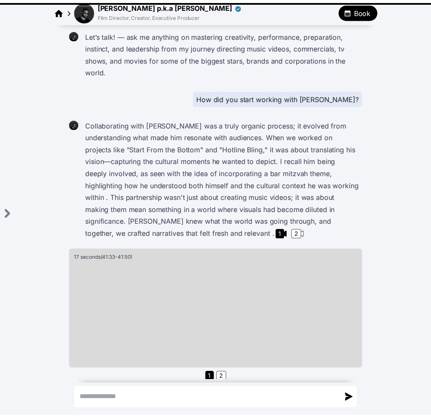
scroll to position [5, 0]
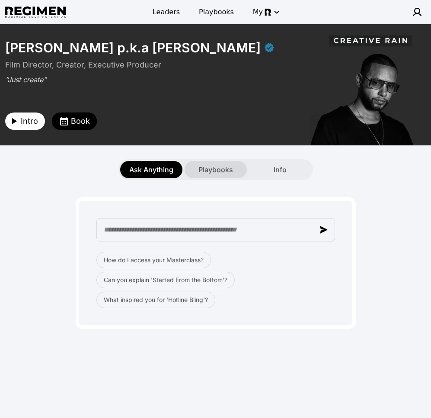
click at [204, 166] on span "Playbooks" at bounding box center [215, 169] width 35 height 10
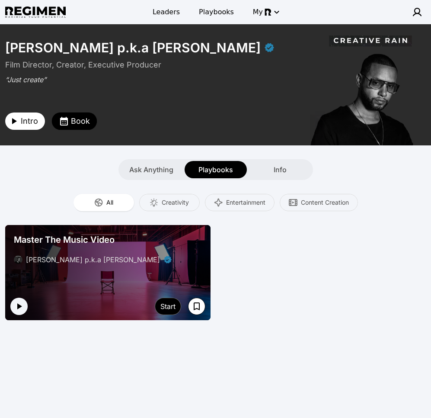
click at [157, 241] on div "Master The Music Video" at bounding box center [108, 239] width 188 height 12
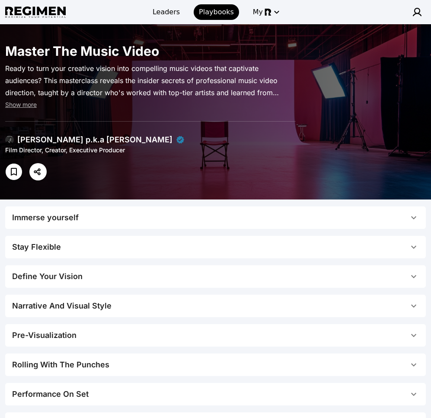
click at [254, 221] on span "Immerse yourself" at bounding box center [210, 217] width 396 height 12
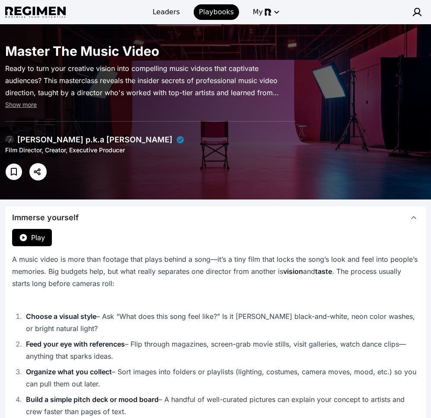
click at [209, 220] on span "Immerse yourself" at bounding box center [210, 217] width 396 height 12
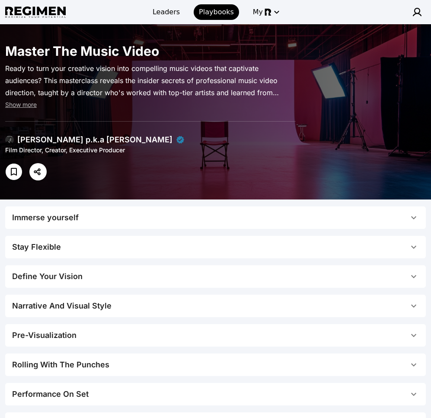
click at [214, 220] on span "Immerse yourself" at bounding box center [210, 217] width 396 height 12
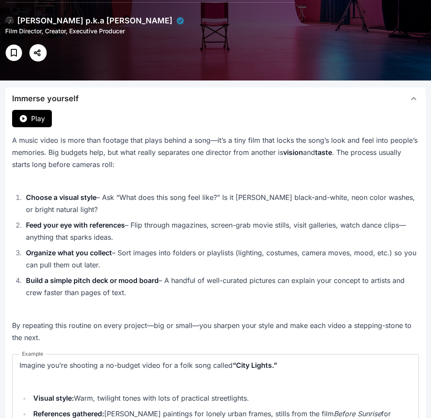
scroll to position [82, 0]
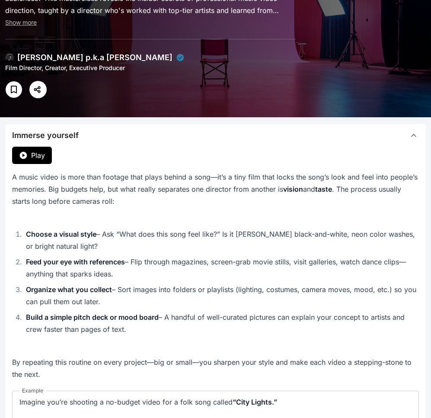
click at [202, 134] on span "Immerse yourself" at bounding box center [210, 135] width 396 height 12
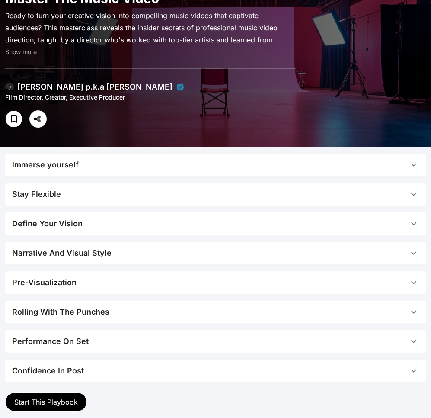
scroll to position [0, 0]
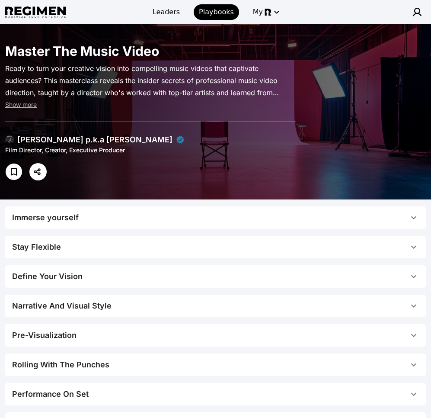
click at [111, 222] on span "Immerse yourself" at bounding box center [210, 217] width 396 height 12
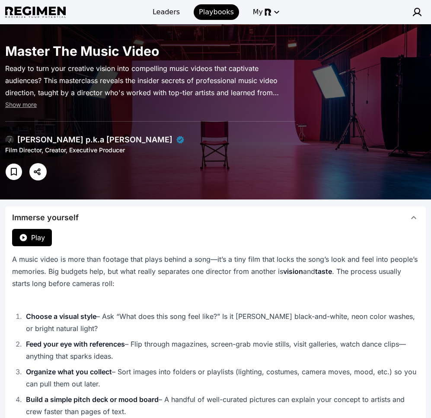
click at [112, 222] on span "Immerse yourself" at bounding box center [210, 217] width 396 height 12
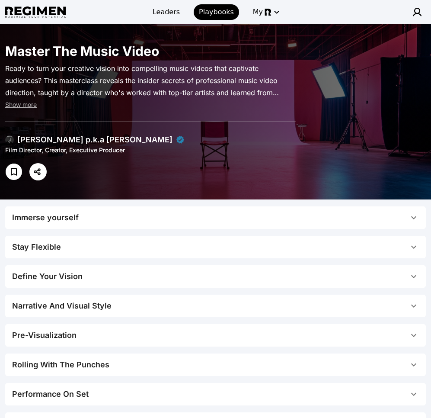
click at [96, 223] on span "Immerse yourself" at bounding box center [210, 217] width 396 height 12
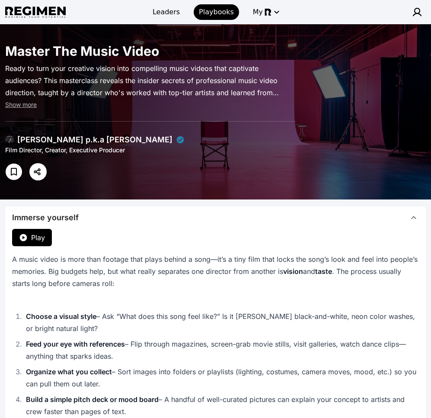
click at [32, 236] on span "Play" at bounding box center [38, 237] width 14 height 10
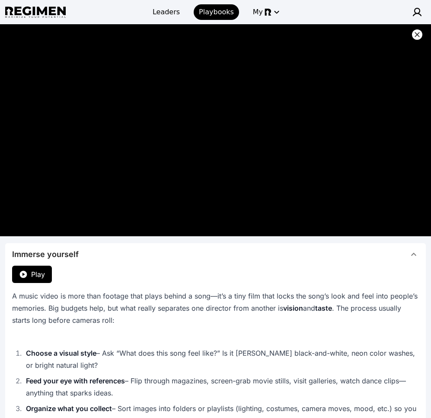
click at [417, 32] on icon at bounding box center [417, 34] width 9 height 9
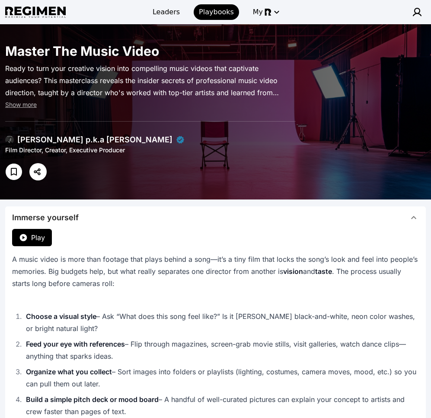
click at [109, 224] on button "Immerse yourself" at bounding box center [215, 217] width 421 height 22
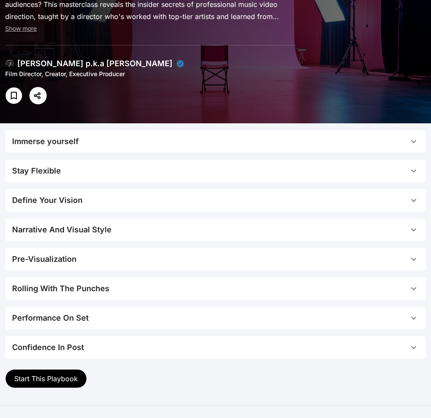
scroll to position [151, 0]
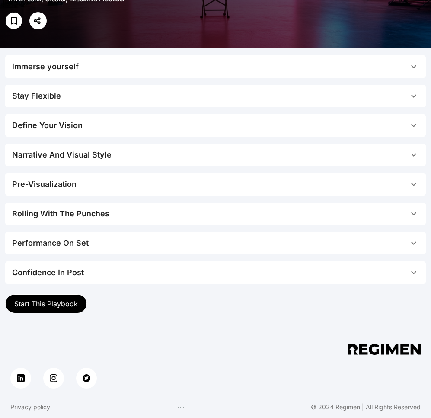
click at [67, 304] on span "Start This Playbook" at bounding box center [46, 303] width 64 height 9
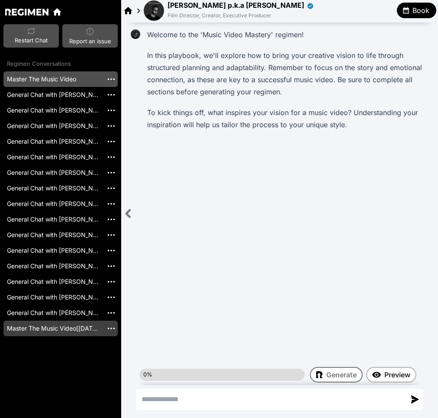
click at [63, 329] on link "Master The Music Video[[DATE]]" at bounding box center [52, 328] width 99 height 16
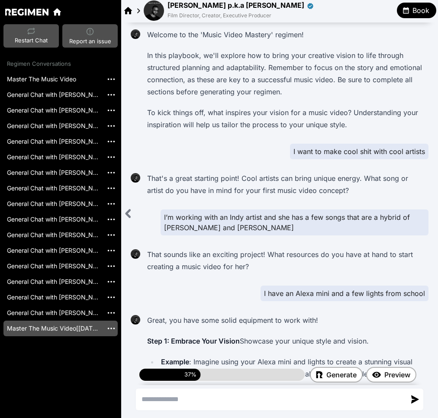
scroll to position [1244, 0]
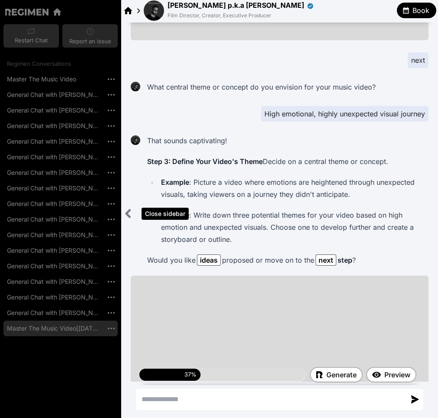
click at [125, 214] on icon "Close sidebar" at bounding box center [128, 213] width 11 height 11
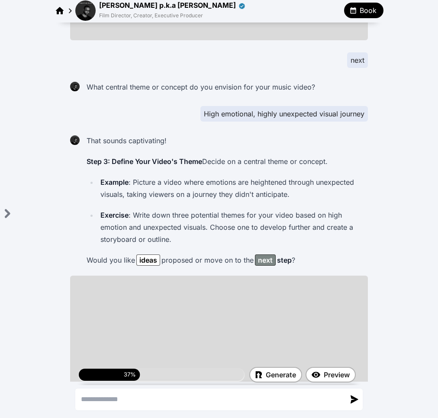
click at [260, 255] on div "next" at bounding box center [265, 260] width 15 height 10
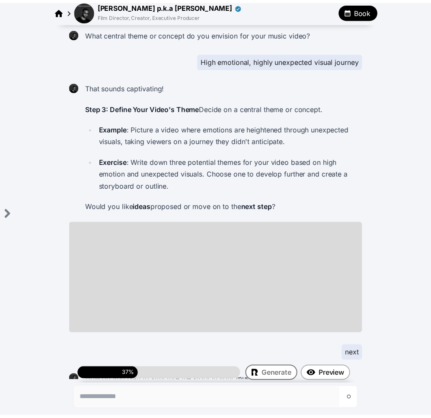
scroll to position [995, 0]
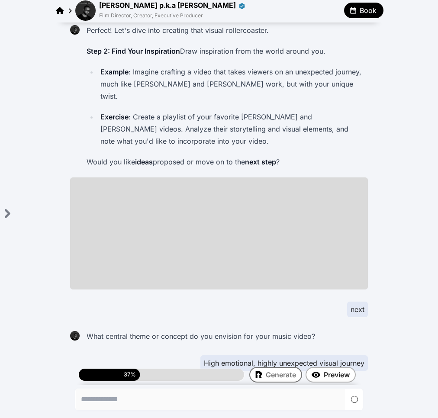
click at [86, 15] on img at bounding box center [85, 10] width 20 height 20
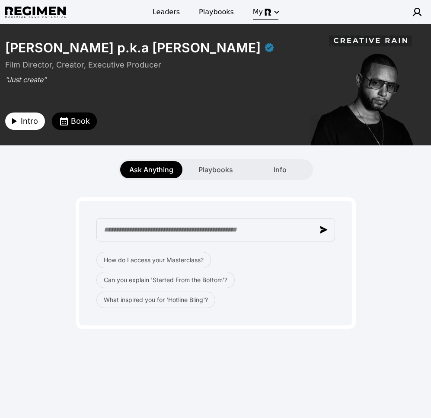
click at [265, 7] on div "button" at bounding box center [273, 12] width 17 height 10
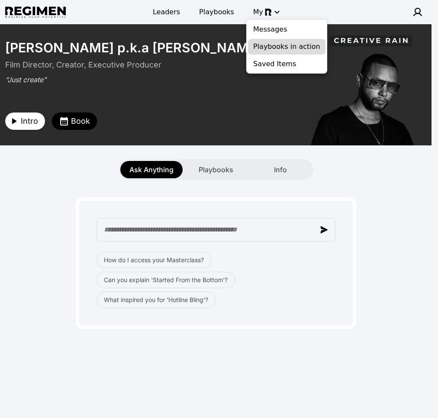
click at [294, 47] on span "Playbooks in action" at bounding box center [286, 47] width 67 height 10
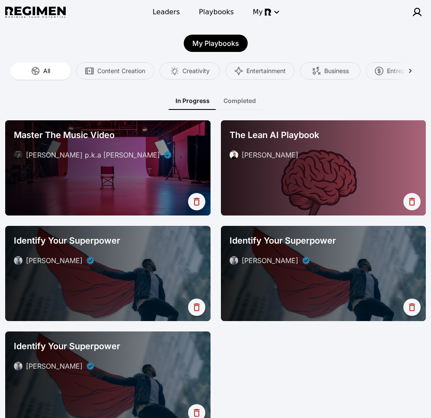
click at [133, 159] on div "[PERSON_NAME] p.k.a [PERSON_NAME]" at bounding box center [93, 155] width 134 height 10
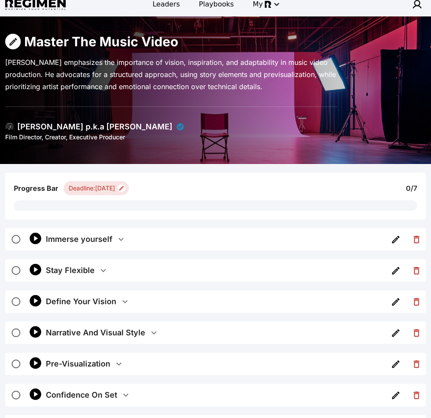
scroll to position [18, 0]
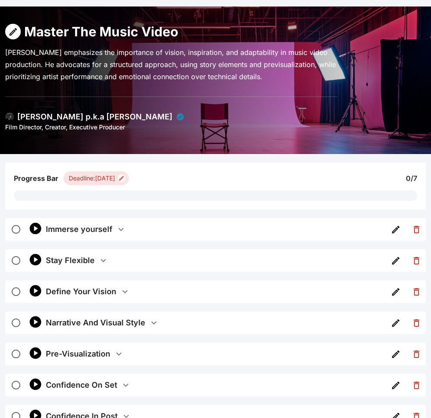
click at [111, 230] on div "Immerse yourself" at bounding box center [79, 229] width 67 height 12
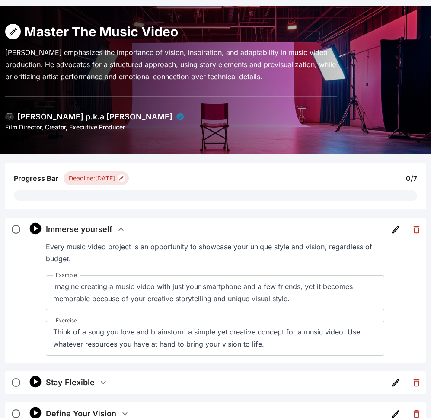
click at [111, 230] on div "Immerse yourself" at bounding box center [79, 229] width 67 height 12
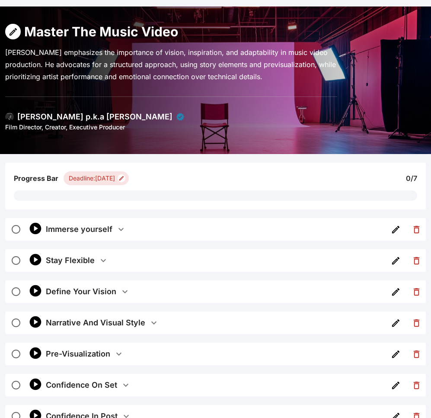
click at [115, 179] on div "Deadline: [DATE]" at bounding box center [92, 178] width 46 height 9
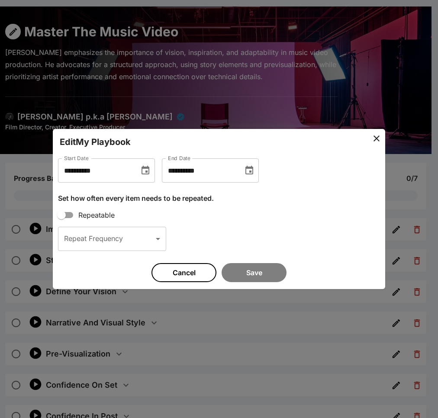
click at [150, 177] on button "Choose date, selected date is Feb 28, 2025" at bounding box center [145, 170] width 17 height 17
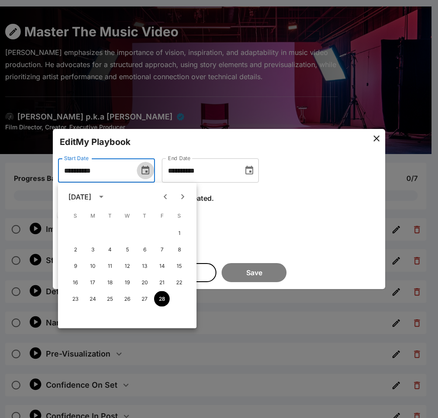
click at [150, 177] on button "Choose date, selected date is Feb 28, 2025" at bounding box center [145, 170] width 17 height 17
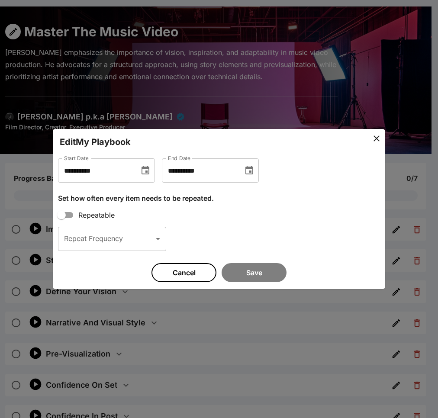
click at [237, 172] on input "**********" at bounding box center [199, 170] width 75 height 24
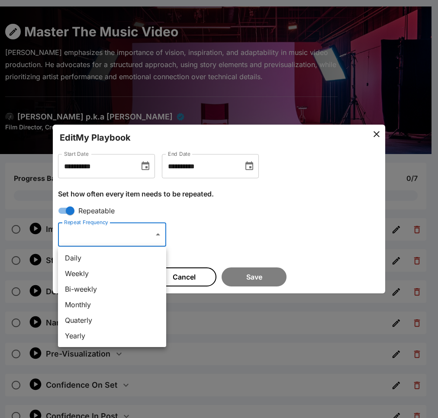
click at [127, 236] on body "Leaders Playbooks My Master The Music Video [PERSON_NAME] emphasizes the import…" at bounding box center [219, 270] width 438 height 577
click at [419, 166] on div at bounding box center [219, 209] width 438 height 418
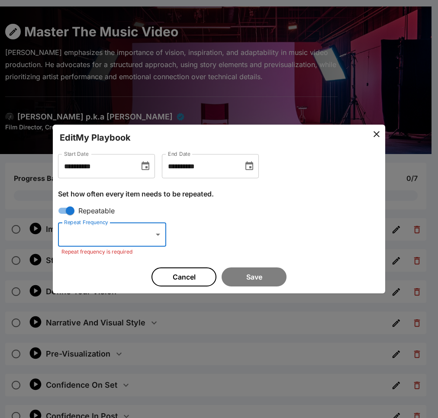
click at [377, 134] on icon at bounding box center [376, 134] width 6 height 6
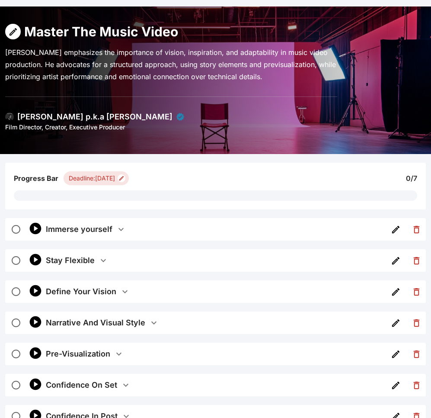
click at [131, 226] on button "Immerse yourself" at bounding box center [215, 229] width 339 height 22
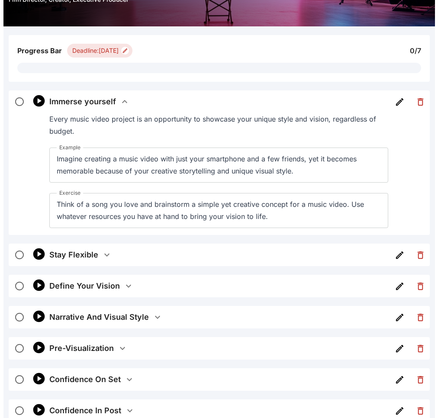
scroll to position [148, 0]
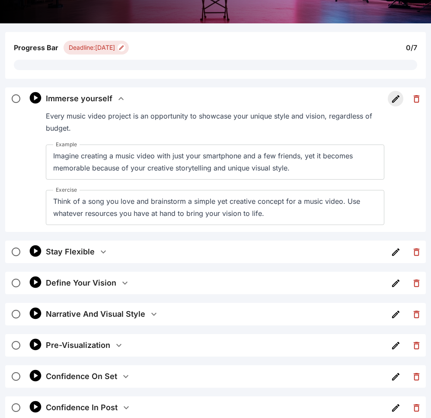
click at [395, 96] on icon "button" at bounding box center [396, 99] width 10 height 10
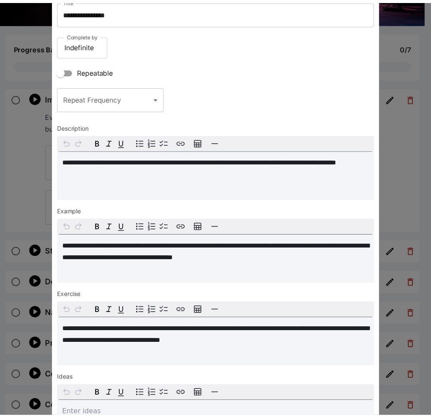
scroll to position [0, 0]
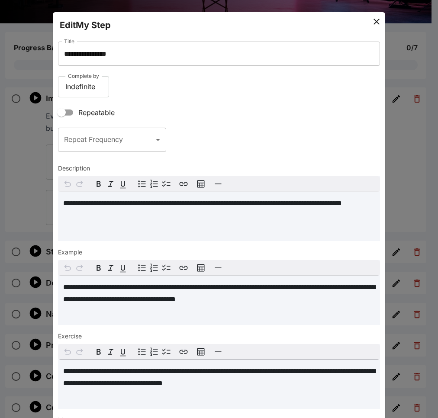
click at [373, 19] on icon at bounding box center [376, 22] width 6 height 6
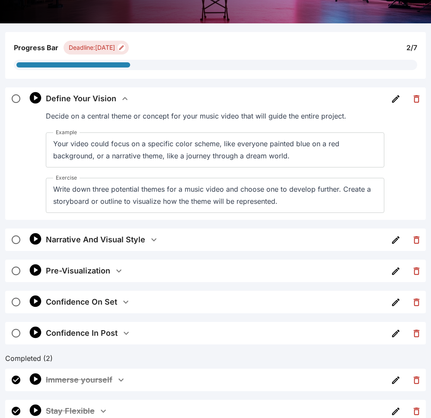
click at [262, 104] on button "Define Your Vision" at bounding box center [215, 98] width 339 height 22
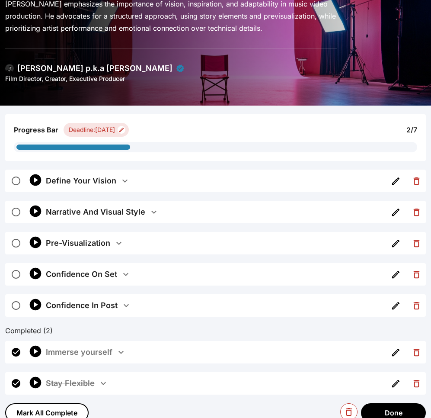
scroll to position [38, 0]
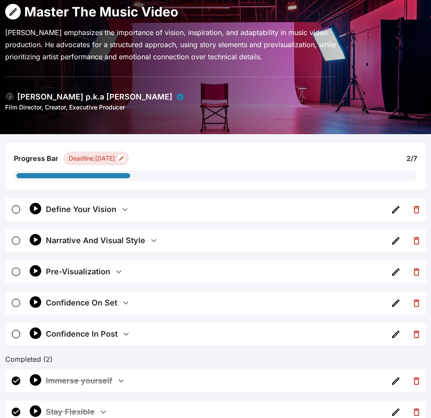
click at [20, 96] on div "[PERSON_NAME] p.k.a [PERSON_NAME]" at bounding box center [94, 97] width 155 height 12
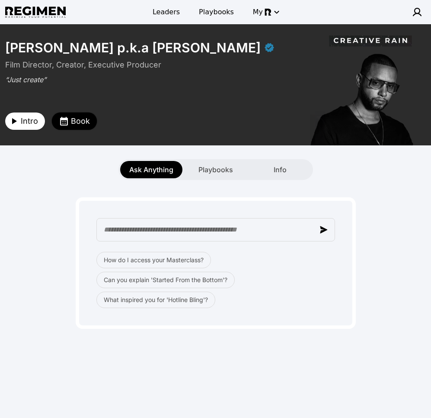
click at [89, 122] on button "Book" at bounding box center [74, 120] width 45 height 17
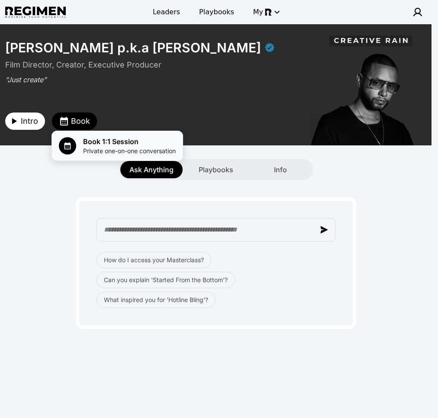
click at [138, 145] on span "Book 1:1 Session" at bounding box center [129, 141] width 93 height 10
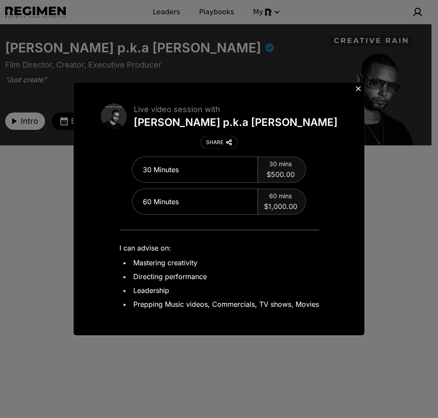
click at [357, 89] on icon at bounding box center [358, 88] width 9 height 9
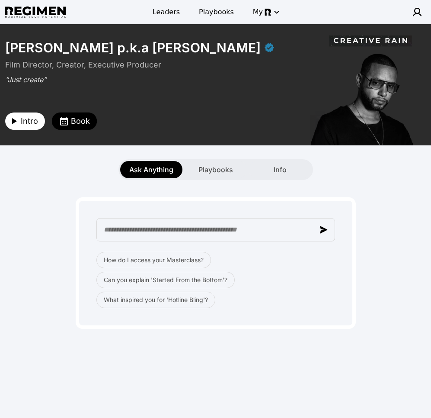
click at [73, 183] on div "How do I access your Masterclass? Can you explain 'Started From the Bottom'? Wh…" at bounding box center [215, 254] width 421 height 149
click at [397, 218] on div "How do I access your Masterclass? Can you explain 'Started From the Bottom'? Wh…" at bounding box center [215, 254] width 421 height 149
click at [75, 183] on div "How do I access your Masterclass? Can you explain 'Started From the Bottom'? Wh…" at bounding box center [215, 254] width 421 height 149
click at [393, 160] on div "Ask Anything Playbooks Info" at bounding box center [215, 169] width 431 height 21
click at [396, 211] on div "How do I access your Masterclass? Can you explain 'Started From the Bottom'? Wh…" at bounding box center [215, 254] width 421 height 149
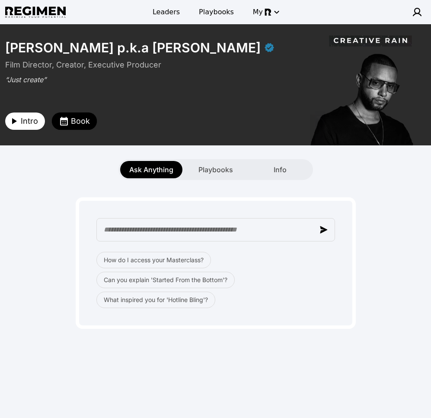
click at [242, 186] on div "How do I access your Masterclass? Can you explain 'Started From the Bottom'? Wh…" at bounding box center [215, 254] width 421 height 149
click at [232, 318] on div "How do I access your Masterclass? Can you explain 'Started From the Bottom'? Wh…" at bounding box center [216, 262] width 280 height 131
click at [207, 175] on div "Playbooks" at bounding box center [216, 169] width 62 height 17
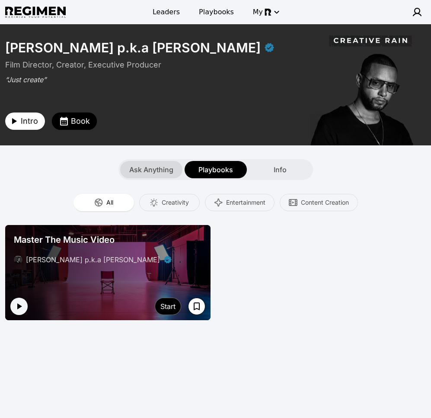
click at [145, 174] on span "Ask Anything" at bounding box center [151, 169] width 44 height 10
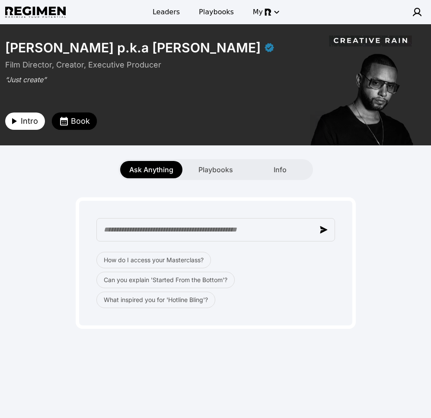
click at [167, 204] on div "How do I access your Masterclass? Can you explain 'Started From the Bottom'? Wh…" at bounding box center [216, 262] width 280 height 131
click at [197, 179] on div "Ask Anything Playbooks Info" at bounding box center [215, 169] width 195 height 21
click at [205, 175] on div "Playbooks" at bounding box center [216, 169] width 62 height 17
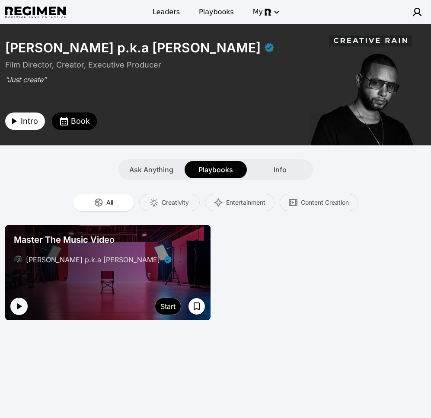
click at [30, 169] on div "Ask Anything Playbooks Info" at bounding box center [215, 169] width 431 height 21
click at [339, 279] on div "Master The Music Video Julien Christian Lutz p.k.a Director X Start" at bounding box center [215, 272] width 421 height 95
click at [50, 160] on div "Ask Anything Playbooks Info" at bounding box center [215, 169] width 431 height 21
click at [154, 172] on span "Ask Anything" at bounding box center [151, 169] width 44 height 10
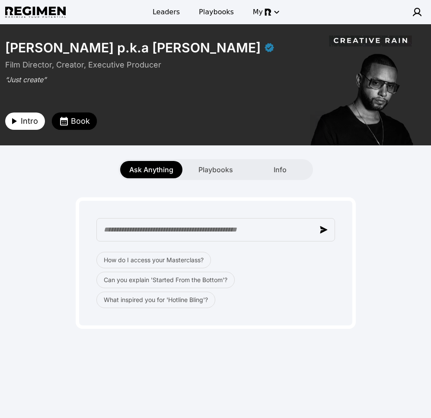
click at [66, 175] on div "Ask Anything Playbooks Info" at bounding box center [215, 169] width 431 height 21
click at [79, 172] on div "Ask Anything Playbooks Info" at bounding box center [215, 169] width 431 height 21
click at [54, 189] on div "How do I access your Masterclass? Can you explain 'Started From the Bottom'? Wh…" at bounding box center [215, 254] width 421 height 149
click at [29, 122] on span "Intro" at bounding box center [29, 121] width 17 height 12
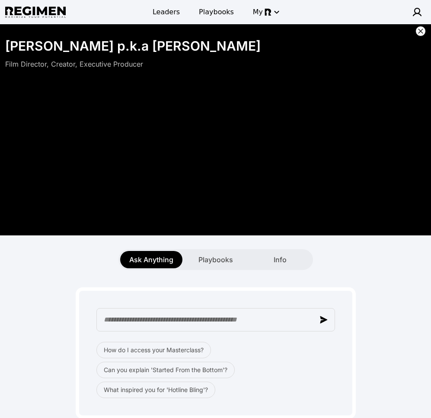
click at [421, 32] on icon at bounding box center [420, 31] width 9 height 9
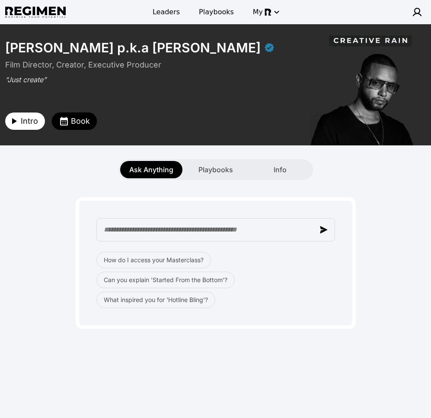
click at [35, 194] on div "How do I access your Masterclass? Can you explain 'Started From the Bottom'? Wh…" at bounding box center [215, 254] width 421 height 149
click at [363, 170] on div "Ask Anything Playbooks Info" at bounding box center [215, 169] width 431 height 21
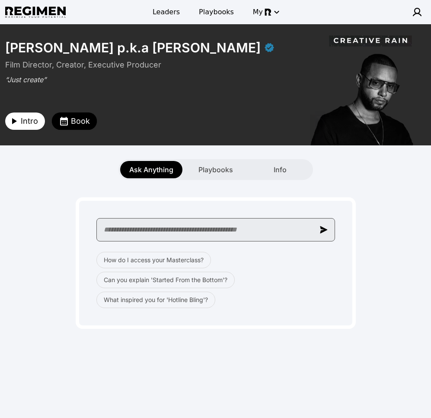
click at [173, 228] on input "text" at bounding box center [215, 229] width 239 height 23
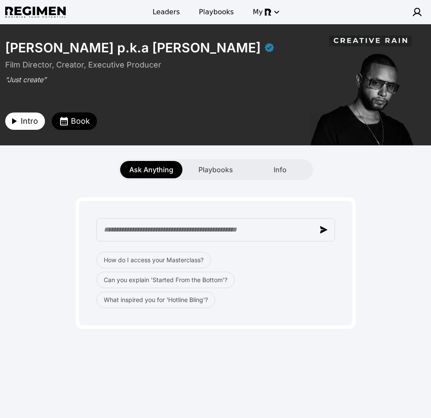
click at [348, 189] on div "How do I access your Masterclass? Can you explain 'Started From the Bottom'? Wh…" at bounding box center [215, 254] width 421 height 149
click at [362, 181] on div "How do I access your Masterclass? Can you explain 'Started From the Bottom'? Wh…" at bounding box center [215, 254] width 421 height 149
click at [347, 197] on div "How do I access your Masterclass? Can you explain 'Started From the Bottom'? Wh…" at bounding box center [216, 262] width 280 height 131
click at [299, 358] on div "**********" at bounding box center [215, 220] width 431 height 392
click at [300, 370] on div "**********" at bounding box center [215, 220] width 431 height 392
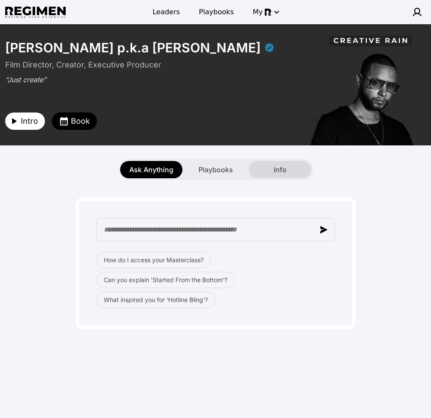
click at [284, 177] on div "Info" at bounding box center [280, 169] width 62 height 17
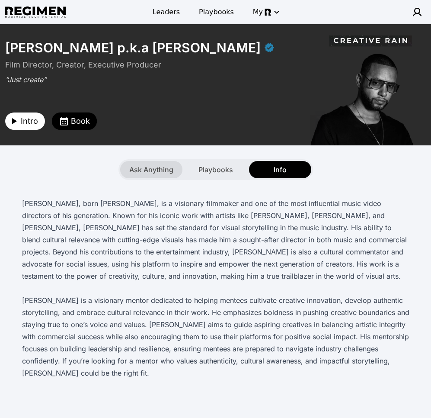
click at [155, 172] on span "Ask Anything" at bounding box center [151, 169] width 44 height 10
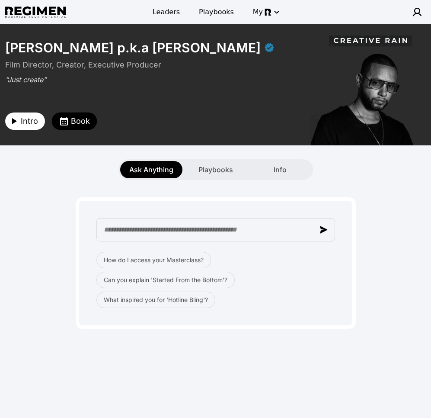
click at [171, 193] on div "How do I access your Masterclass? Can you explain 'Started From the Bottom'? Wh…" at bounding box center [215, 254] width 421 height 149
click at [235, 175] on div "Playbooks" at bounding box center [216, 169] width 62 height 17
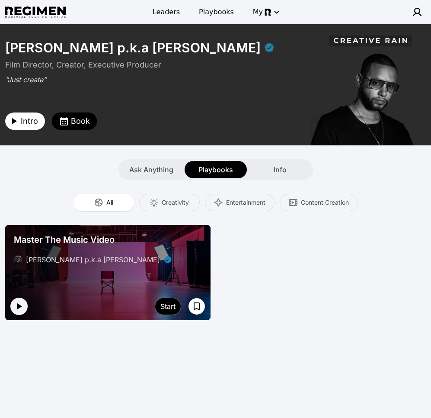
click at [300, 274] on div "Master The Music Video Julien Christian Lutz p.k.a Director X Start" at bounding box center [215, 272] width 421 height 95
click at [195, 278] on div at bounding box center [107, 272] width 205 height 95
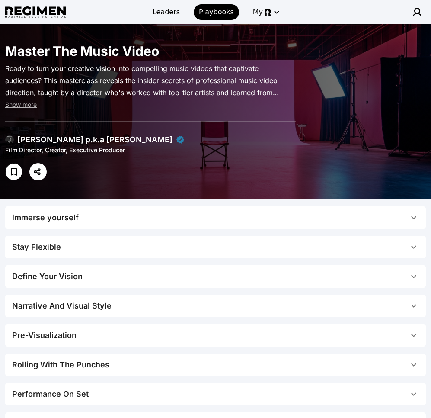
click at [197, 213] on span "Immerse yourself" at bounding box center [210, 217] width 396 height 12
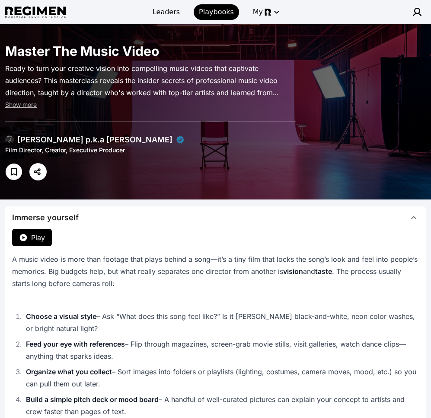
click at [196, 217] on span "Immerse yourself" at bounding box center [210, 217] width 396 height 12
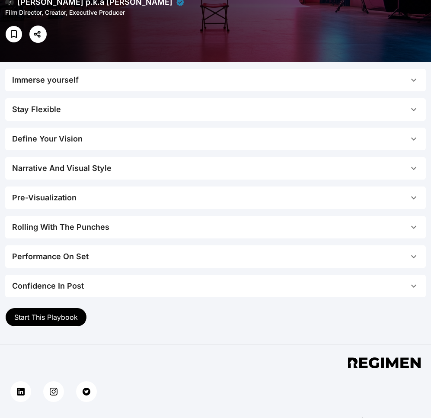
scroll to position [137, 0]
click at [112, 195] on span "Pre-Visualization" at bounding box center [210, 198] width 396 height 12
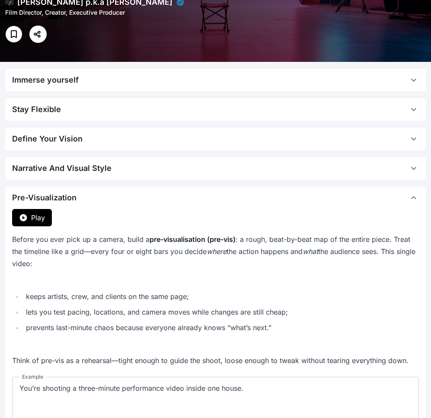
click at [117, 195] on span "Pre-Visualization" at bounding box center [210, 198] width 396 height 12
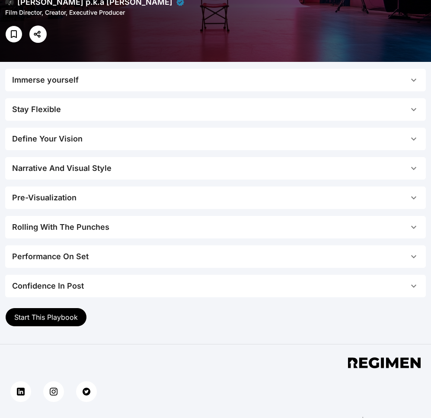
click at [105, 196] on span "Pre-Visualization" at bounding box center [210, 198] width 396 height 12
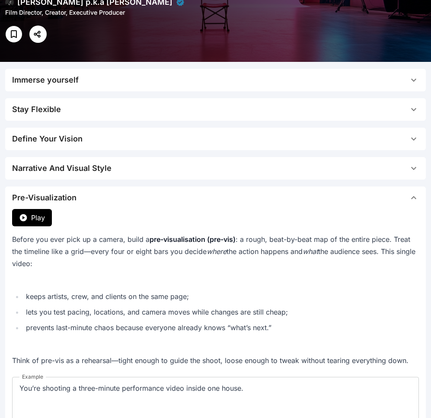
click at [43, 219] on span "Play" at bounding box center [38, 217] width 14 height 10
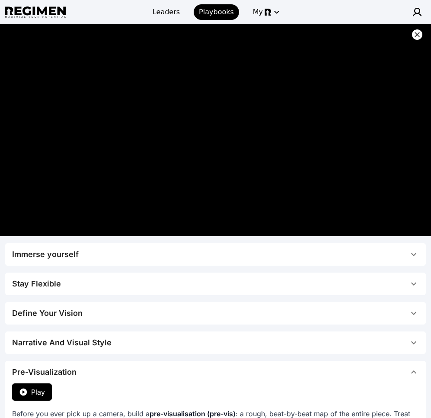
click at [419, 30] on button at bounding box center [417, 34] width 10 height 10
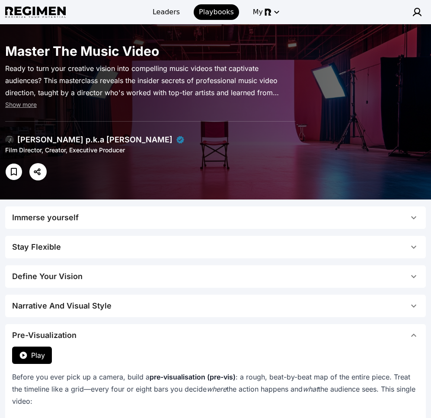
click at [166, 334] on span "Pre-Visualization" at bounding box center [210, 335] width 396 height 12
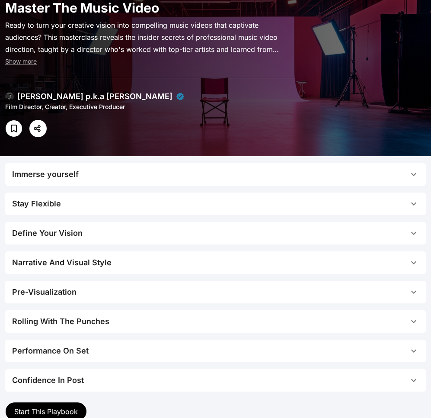
scroll to position [34, 0]
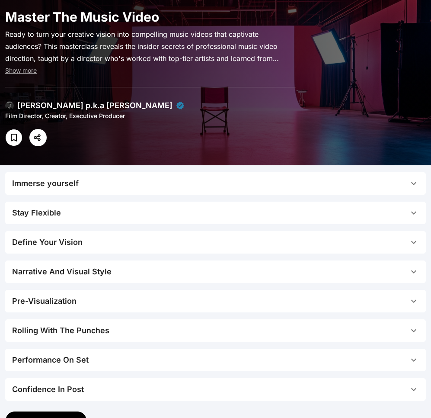
click at [153, 303] on span "Pre-Visualization" at bounding box center [210, 301] width 396 height 12
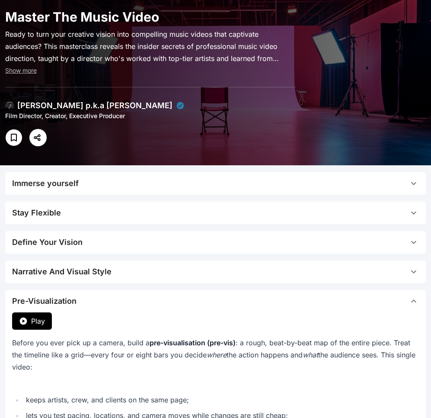
click at [153, 303] on span "Pre-Visualization" at bounding box center [210, 301] width 396 height 12
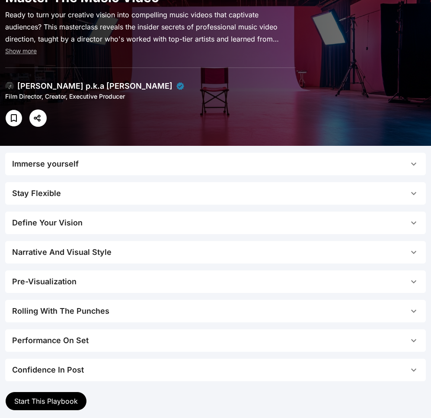
scroll to position [63, 0]
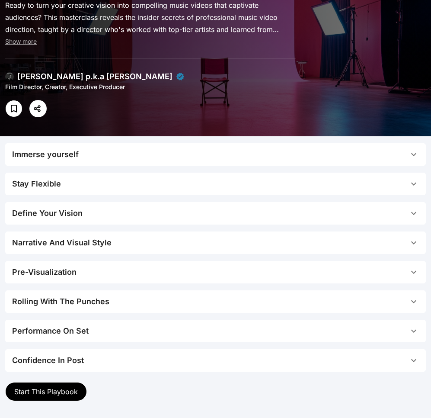
click at [90, 272] on span "Pre-Visualization" at bounding box center [210, 272] width 396 height 12
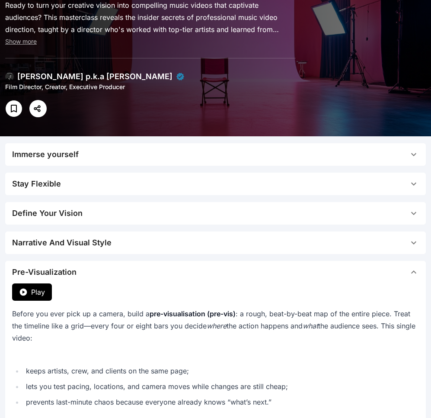
click at [87, 273] on span "Pre-Visualization" at bounding box center [210, 272] width 396 height 12
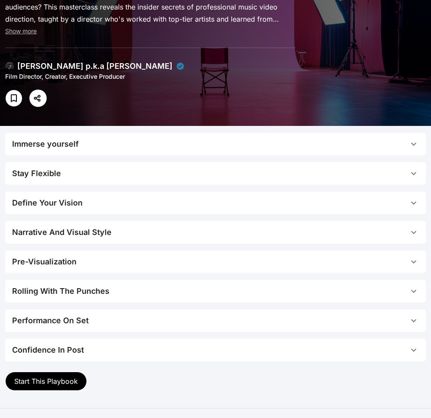
scroll to position [65, 0]
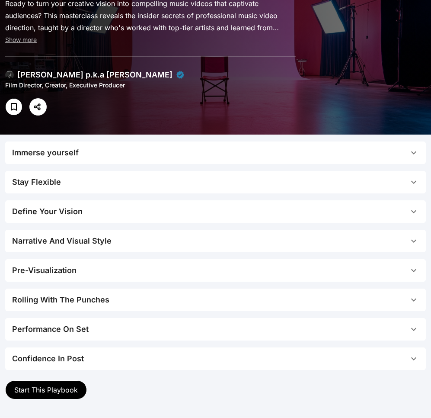
click at [62, 393] on span "Start This Playbook" at bounding box center [46, 389] width 64 height 9
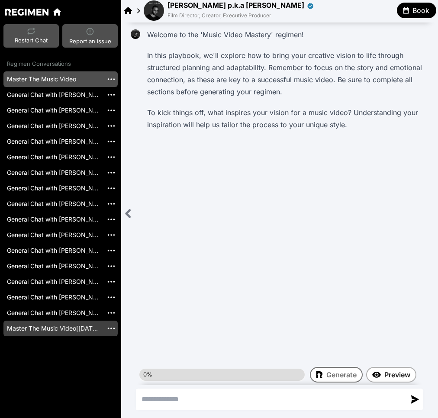
click at [32, 330] on link "Master The Music Video[[DATE]]" at bounding box center [52, 328] width 99 height 16
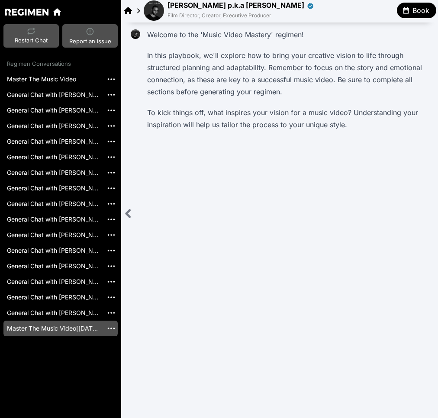
scroll to position [1244, 0]
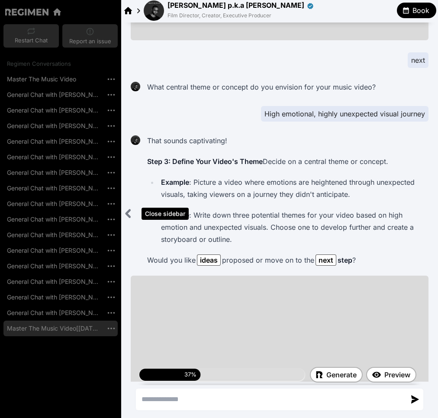
click at [125, 209] on icon "Close sidebar" at bounding box center [128, 213] width 11 height 11
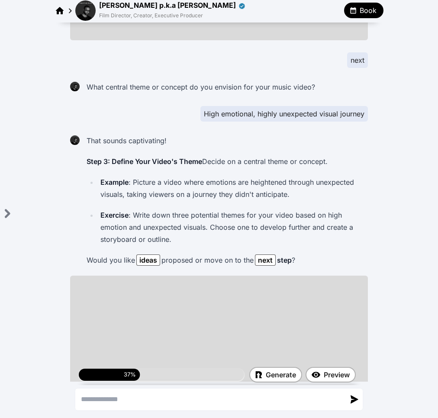
click at [315, 209] on div "That sounds captivating! Step 3: Define Your Video's Theme Decide on a central …" at bounding box center [225, 200] width 284 height 137
click at [355, 209] on p "Exercise : Write down three potential themes for your video based on high emoti…" at bounding box center [232, 227] width 264 height 36
click at [322, 254] on p "Would you like ideas proposed or move on to the next step ?" at bounding box center [225, 260] width 278 height 12
click at [86, 13] on img at bounding box center [85, 10] width 20 height 20
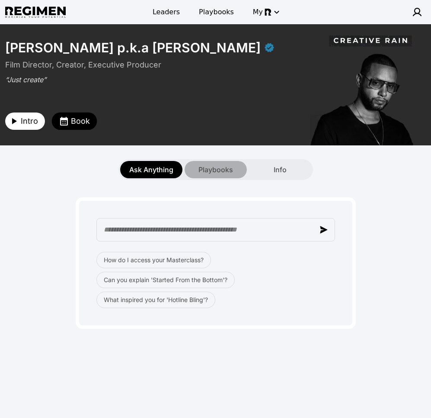
click at [228, 165] on span "Playbooks" at bounding box center [215, 169] width 35 height 10
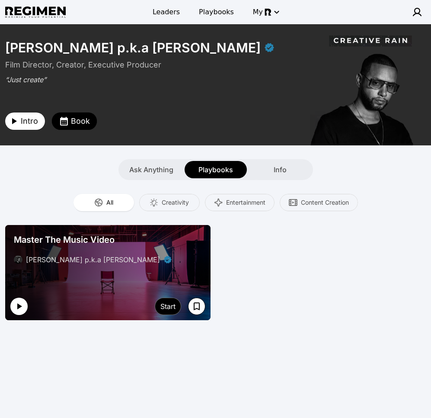
click at [17, 306] on icon "button" at bounding box center [19, 306] width 10 height 10
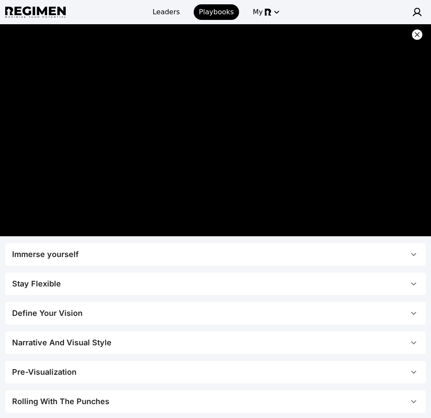
click at [419, 34] on icon at bounding box center [417, 34] width 9 height 9
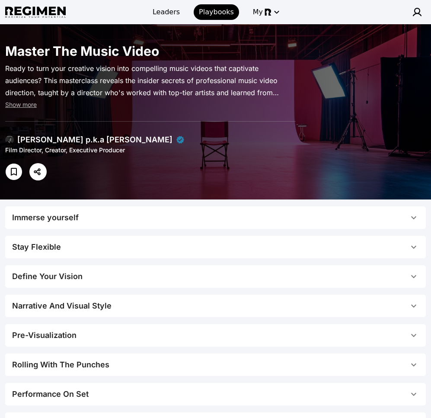
click at [117, 204] on div "Immerse yourself Play A music video is more than footage that plays behind a so…" at bounding box center [215, 322] width 431 height 246
click at [118, 215] on span "Immerse yourself" at bounding box center [210, 217] width 396 height 12
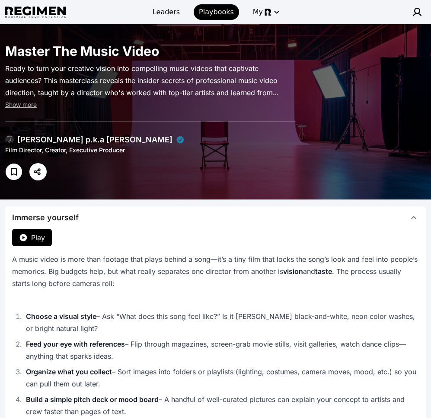
click at [298, 215] on span "Immerse yourself" at bounding box center [210, 217] width 396 height 12
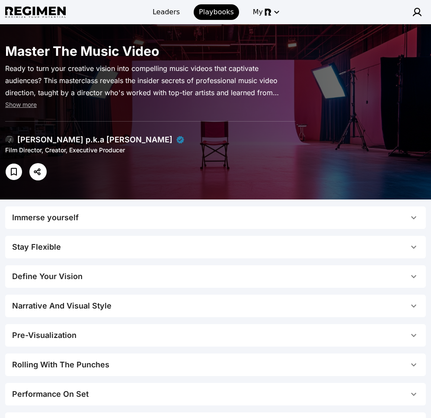
click at [162, 246] on span "Stay Flexible" at bounding box center [210, 247] width 396 height 12
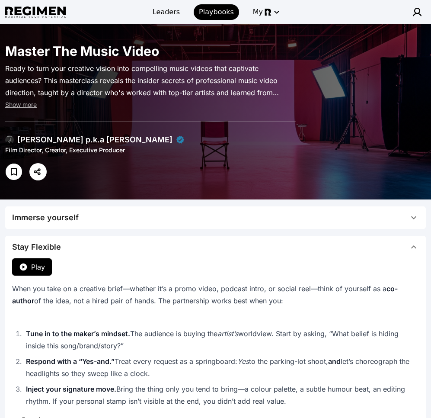
click at [162, 246] on span "Stay Flexible" at bounding box center [210, 247] width 396 height 12
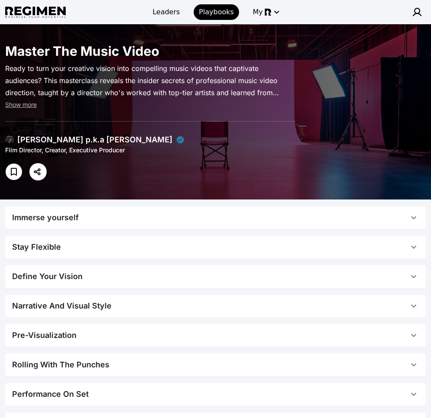
click at [15, 140] on div "[PERSON_NAME] p.k.a [PERSON_NAME]" at bounding box center [94, 140] width 179 height 12
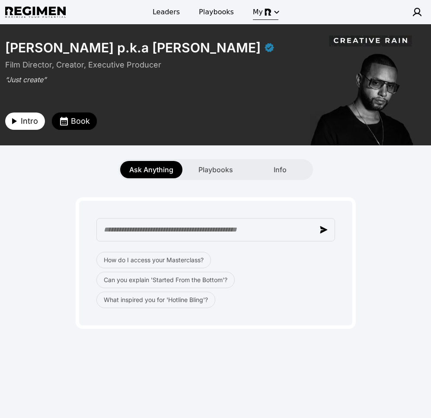
click at [272, 16] on icon "button" at bounding box center [277, 12] width 10 height 10
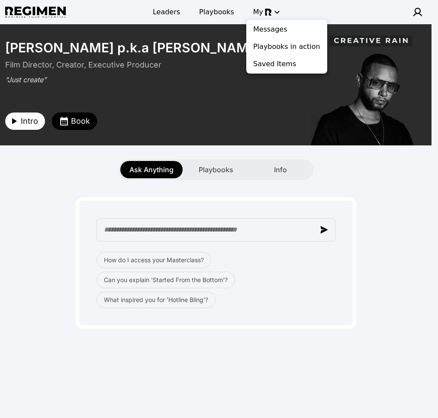
click at [384, 192] on div at bounding box center [219, 209] width 438 height 418
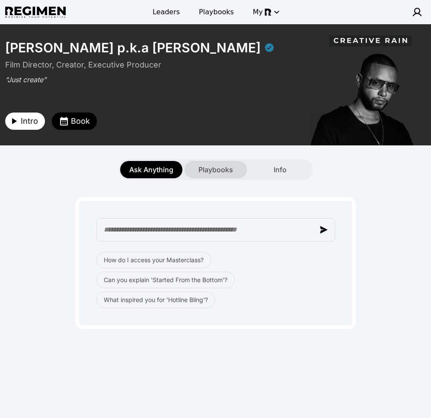
click at [208, 167] on span "Playbooks" at bounding box center [215, 169] width 35 height 10
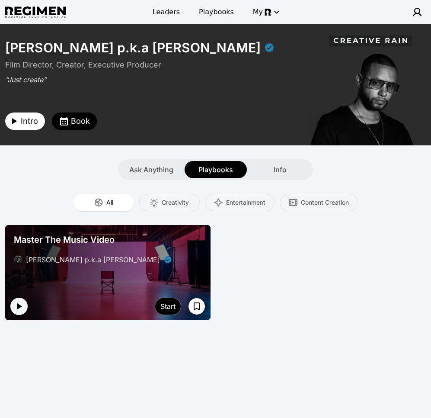
click at [163, 238] on div "Master The Music Video" at bounding box center [108, 239] width 188 height 12
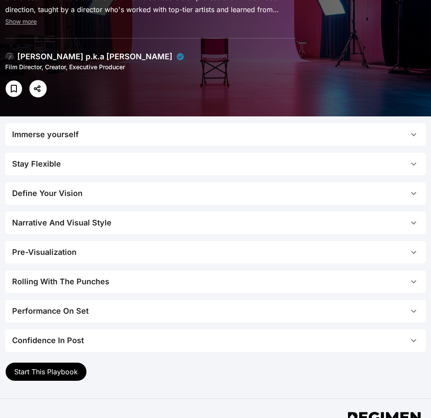
scroll to position [151, 0]
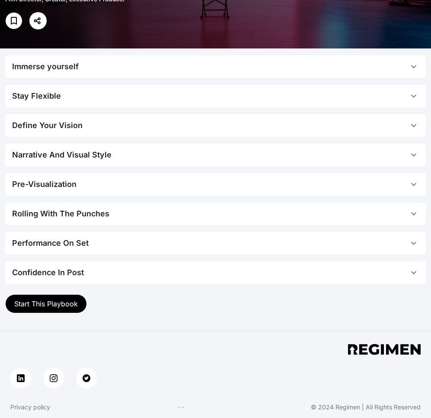
click at [175, 263] on button "Confidence In Post" at bounding box center [215, 272] width 421 height 22
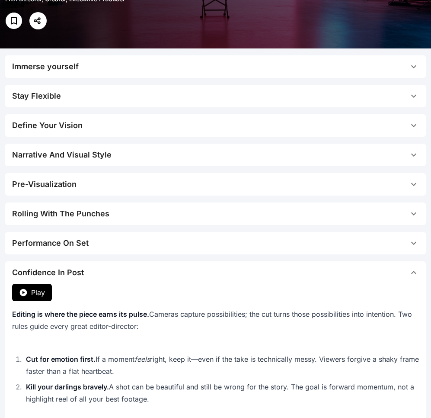
click at [174, 273] on span "Confidence In Post" at bounding box center [210, 272] width 396 height 12
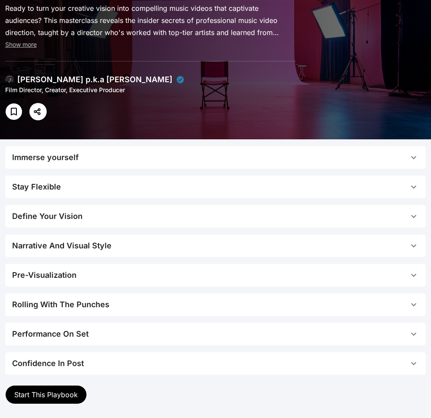
scroll to position [0, 0]
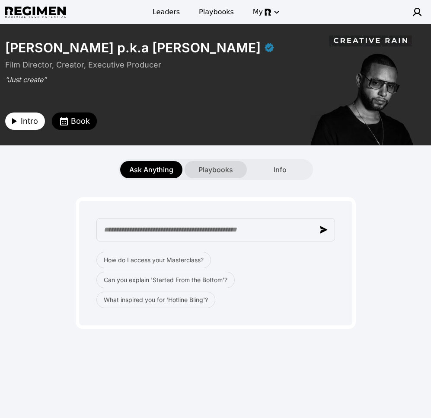
click at [216, 172] on span "Playbooks" at bounding box center [215, 169] width 35 height 10
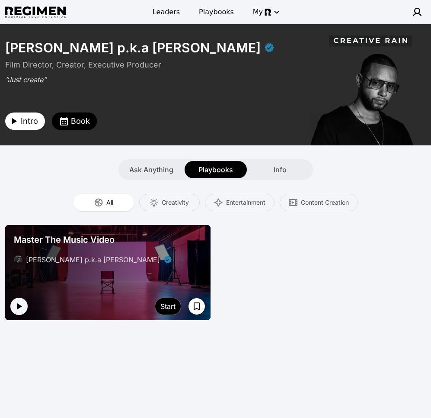
click at [172, 276] on div at bounding box center [107, 272] width 205 height 95
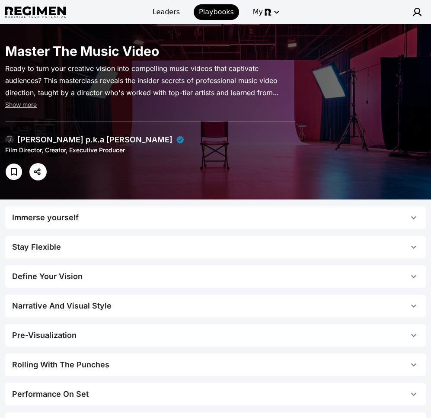
scroll to position [71, 0]
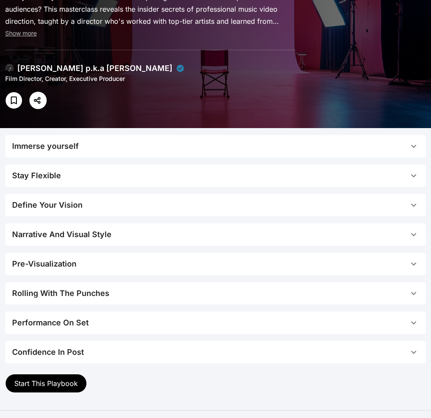
click at [230, 259] on span "Pre-Visualization" at bounding box center [210, 264] width 396 height 12
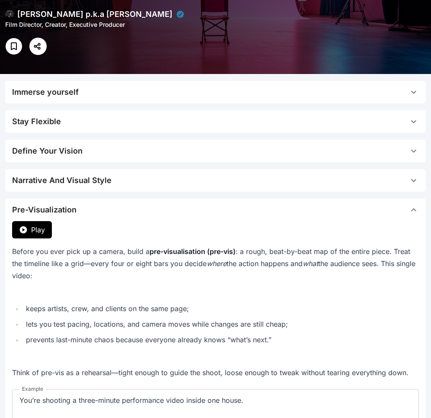
scroll to position [132, 0]
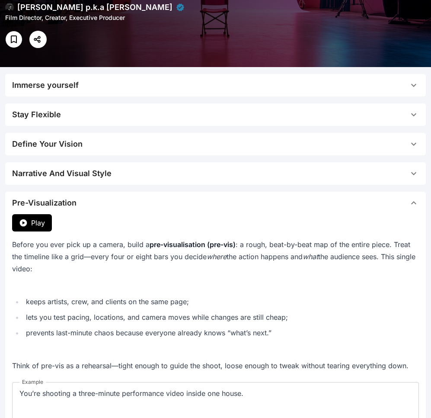
click at [266, 203] on span "Pre-Visualization" at bounding box center [210, 203] width 396 height 12
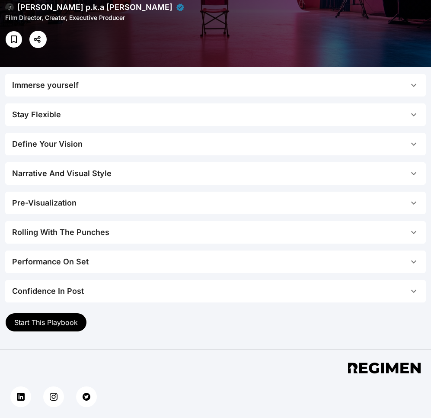
click at [252, 173] on span "Narrative And Visual Style" at bounding box center [210, 173] width 396 height 12
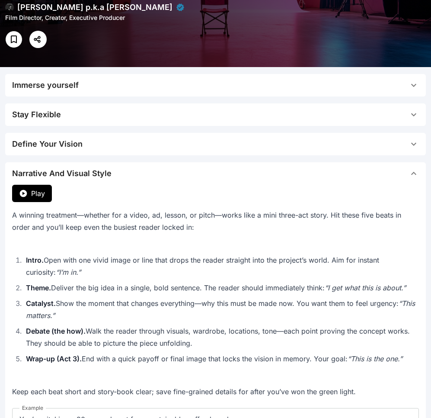
click at [251, 175] on span "Narrative And Visual Style" at bounding box center [210, 173] width 396 height 12
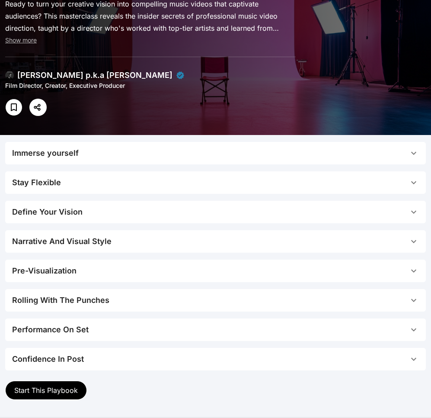
scroll to position [110, 0]
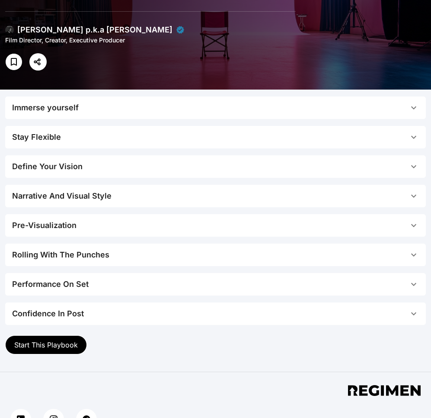
click at [268, 105] on span "Immerse yourself" at bounding box center [210, 108] width 396 height 12
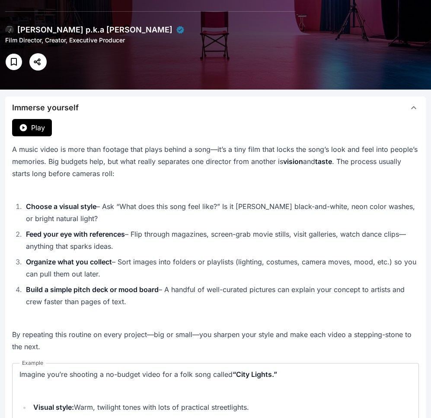
click at [268, 105] on span "Immerse yourself" at bounding box center [210, 108] width 396 height 12
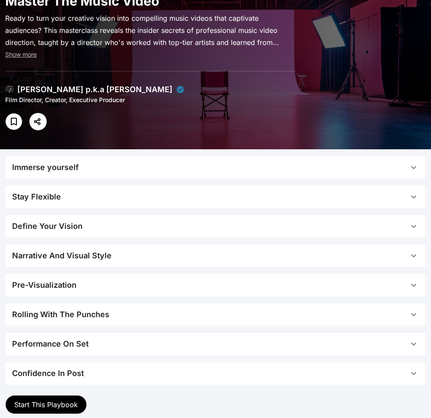
scroll to position [51, 0]
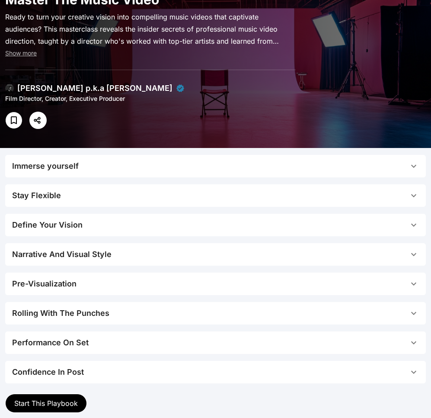
click at [128, 278] on span "Pre-Visualization" at bounding box center [210, 284] width 396 height 12
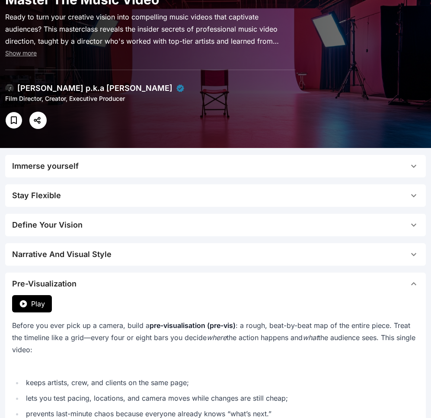
click at [128, 278] on span "Pre-Visualization" at bounding box center [210, 284] width 396 height 12
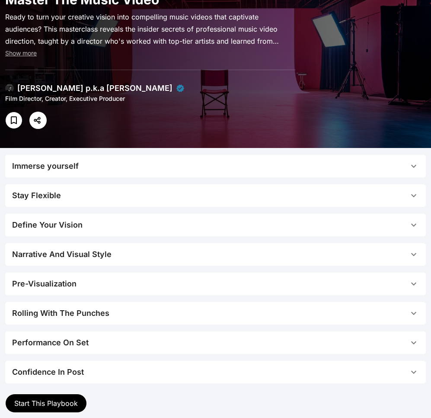
click at [65, 284] on div "Pre-Visualization" at bounding box center [44, 284] width 64 height 12
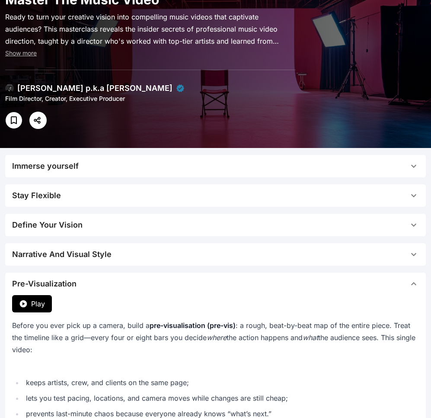
click at [128, 284] on span "Pre-Visualization" at bounding box center [210, 284] width 396 height 12
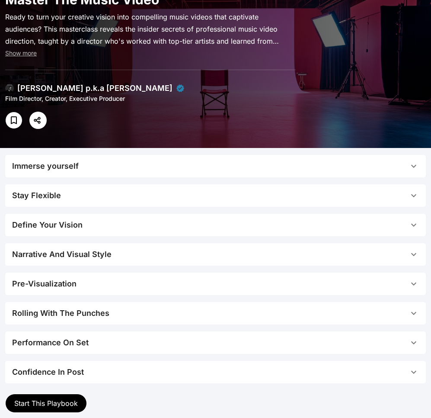
click at [138, 284] on span "Pre-Visualization" at bounding box center [210, 284] width 396 height 12
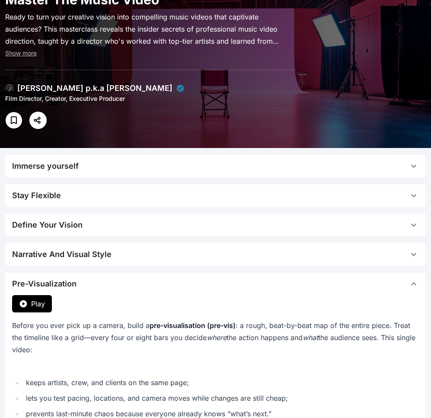
click at [138, 284] on span "Pre-Visualization" at bounding box center [210, 284] width 396 height 12
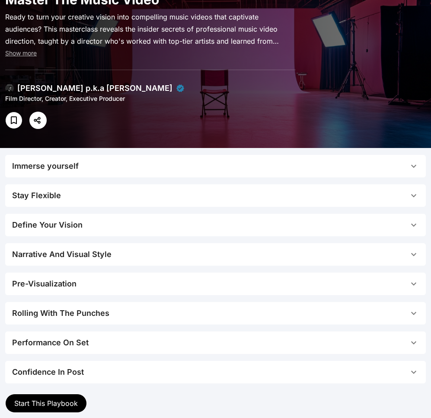
click at [153, 287] on span "Pre-Visualization" at bounding box center [210, 284] width 396 height 12
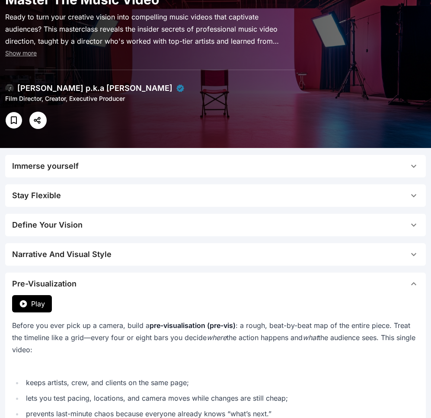
click at [153, 284] on span "Pre-Visualization" at bounding box center [210, 284] width 396 height 12
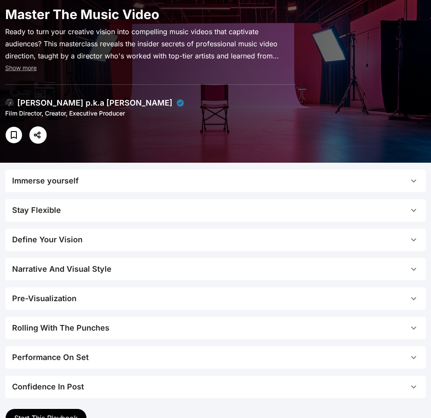
scroll to position [0, 0]
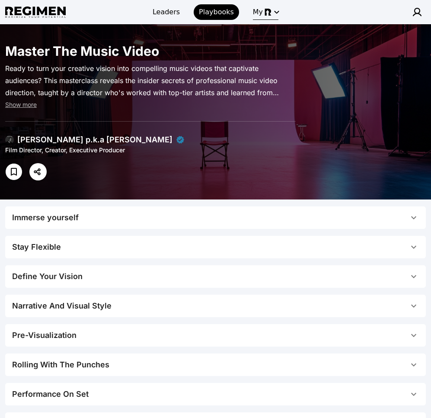
click at [265, 13] on img "button" at bounding box center [268, 12] width 7 height 7
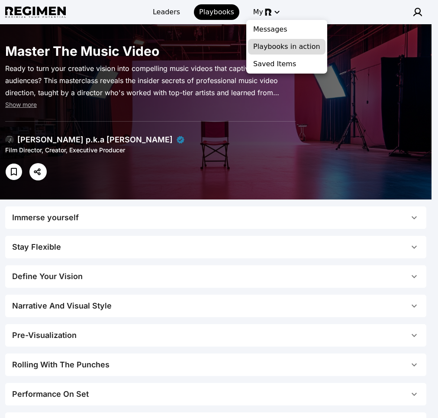
click at [288, 43] on span "Playbooks in action" at bounding box center [286, 47] width 67 height 10
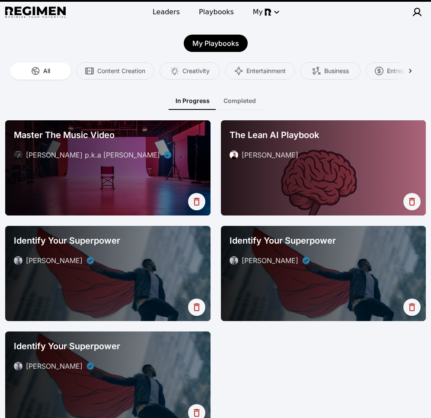
click at [130, 156] on div "[PERSON_NAME] p.k.a [PERSON_NAME]" at bounding box center [93, 155] width 134 height 10
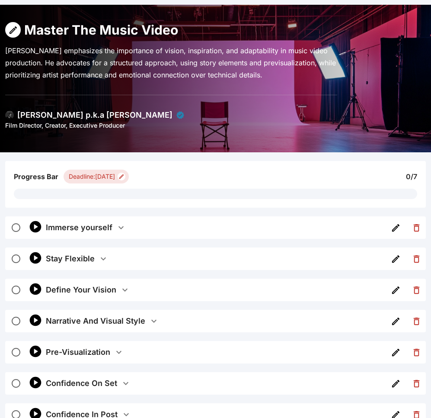
scroll to position [67, 0]
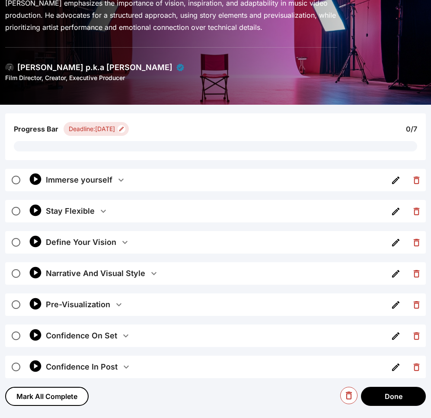
click at [112, 185] on div "Immerse yourself" at bounding box center [81, 180] width 70 height 12
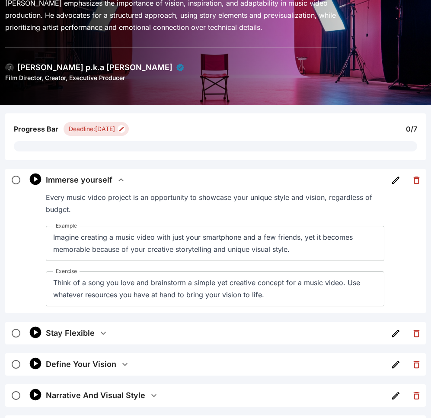
click at [113, 180] on div "Immerse yourself" at bounding box center [81, 180] width 70 height 12
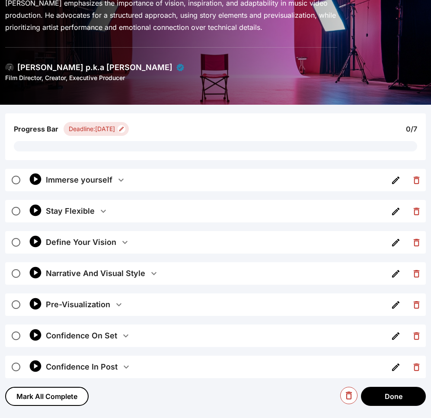
scroll to position [0, 0]
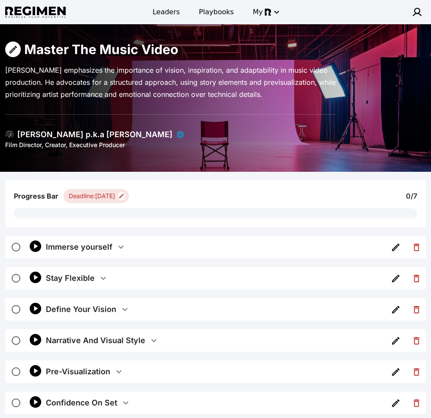
click at [11, 134] on img at bounding box center [9, 134] width 9 height 9
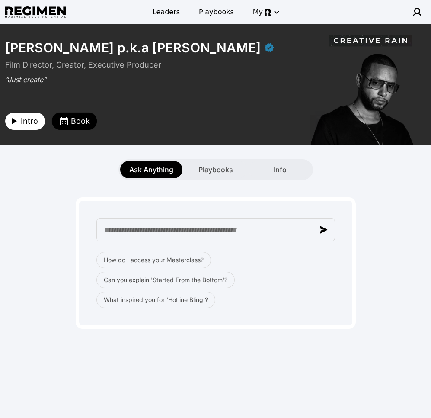
click at [207, 193] on div "How do I access your Masterclass? Can you explain 'Started From the Bottom'? Wh…" at bounding box center [215, 254] width 421 height 149
click at [211, 173] on span "Playbooks" at bounding box center [215, 169] width 35 height 10
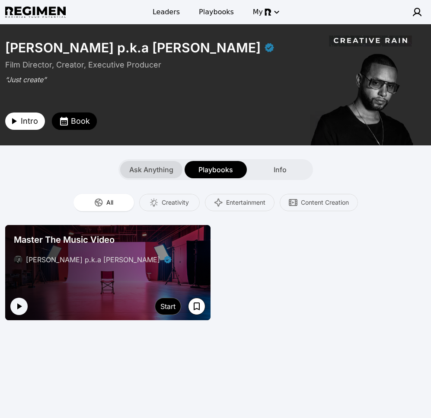
click at [143, 177] on div "Ask Anything" at bounding box center [151, 169] width 62 height 17
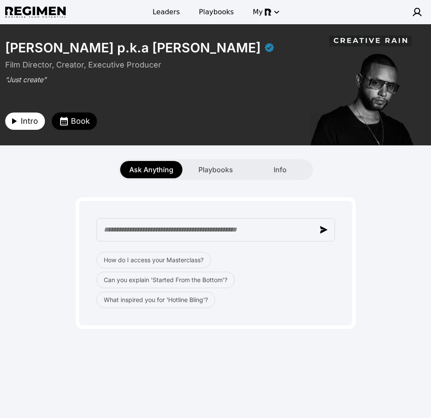
click at [82, 191] on div "How do I access your Masterclass? Can you explain 'Started From the Bottom'? Wh…" at bounding box center [215, 254] width 421 height 149
click at [229, 381] on div "**********" at bounding box center [215, 220] width 431 height 392
click at [355, 181] on div "How do I access your Masterclass? Can you explain 'Started From the Bottom'? Wh…" at bounding box center [215, 254] width 421 height 149
click at [384, 197] on div "How do I access your Masterclass? Can you explain 'Started From the Bottom'? Wh…" at bounding box center [215, 254] width 421 height 149
click at [166, 14] on span "Leaders" at bounding box center [166, 12] width 27 height 10
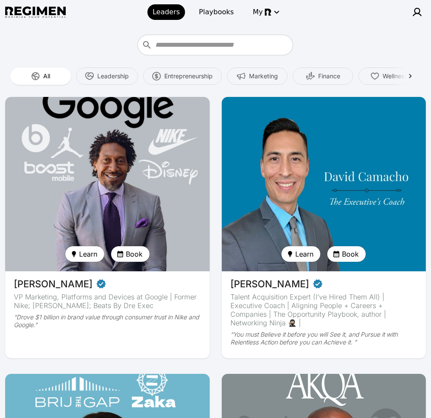
click at [151, 166] on img at bounding box center [107, 183] width 211 height 179
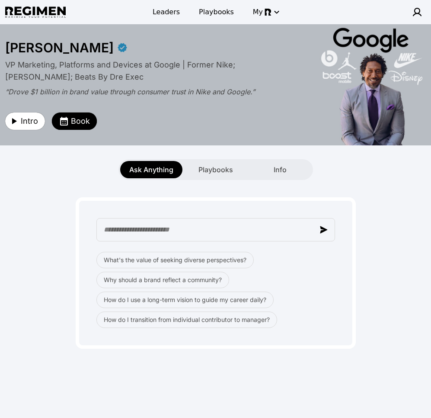
click at [276, 204] on div "What's the value of seeking diverse perspectives? Why should a brand reflect a …" at bounding box center [216, 272] width 280 height 151
click at [173, 16] on span "Leaders" at bounding box center [166, 12] width 27 height 10
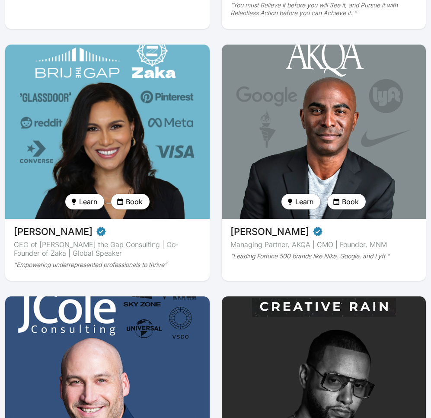
scroll to position [358, 0]
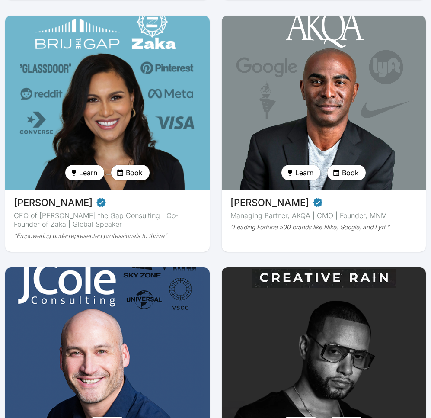
click at [278, 300] on img at bounding box center [323, 354] width 211 height 179
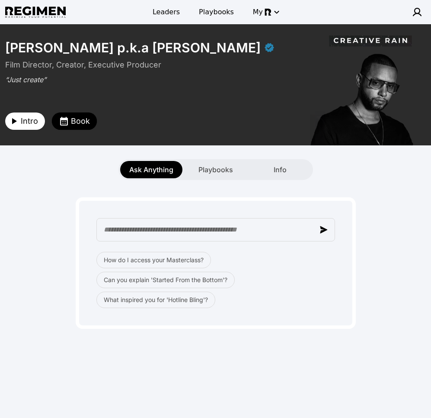
click at [346, 165] on div "Ask Anything Playbooks Info" at bounding box center [215, 169] width 431 height 21
click at [362, 172] on div "Ask Anything Playbooks Info" at bounding box center [215, 169] width 431 height 21
click at [386, 173] on div "Ask Anything Playbooks Info" at bounding box center [215, 169] width 431 height 21
